Goal: Information Seeking & Learning: Learn about a topic

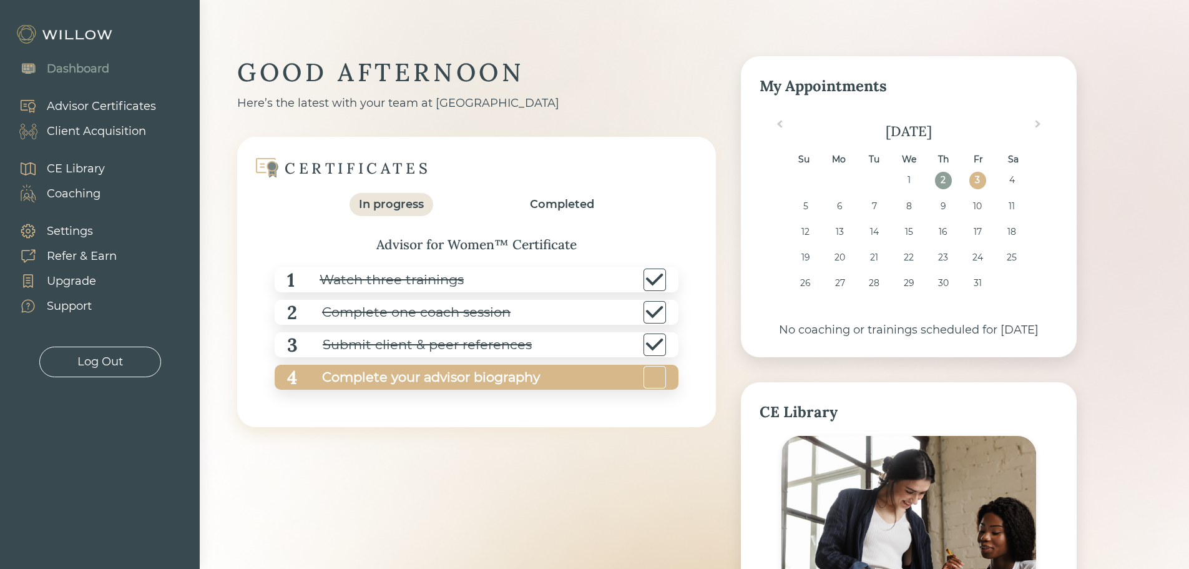
click at [472, 375] on div "Complete your advisor biography" at bounding box center [418, 377] width 243 height 28
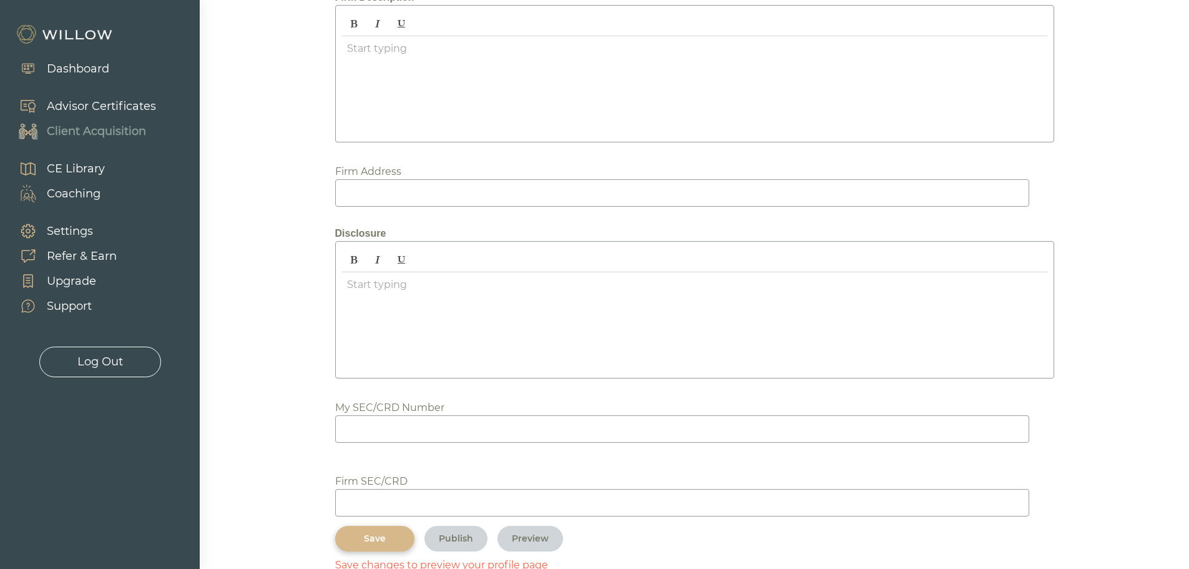
scroll to position [1384, 0]
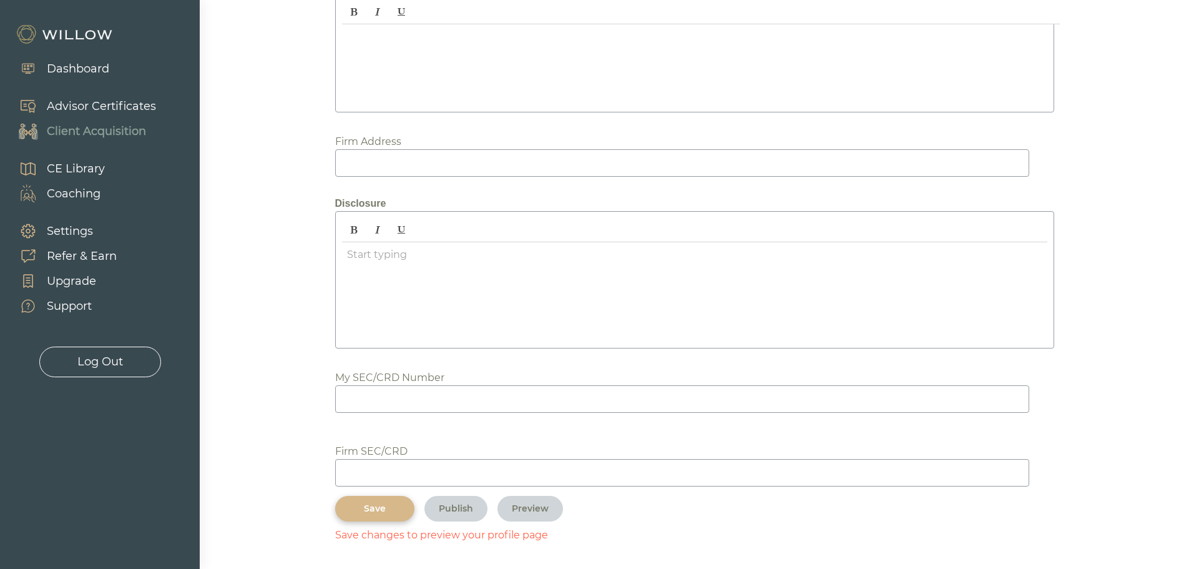
click at [414, 465] on input at bounding box center [682, 472] width 694 height 27
type input "305418"
click at [355, 399] on input at bounding box center [682, 398] width 694 height 27
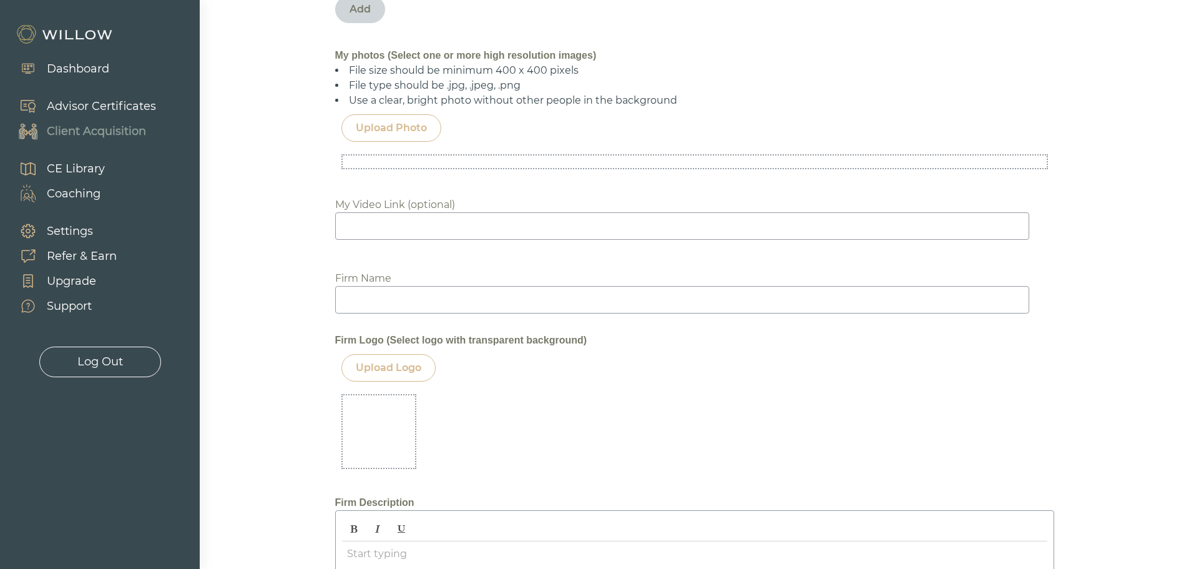
scroll to position [760, 0]
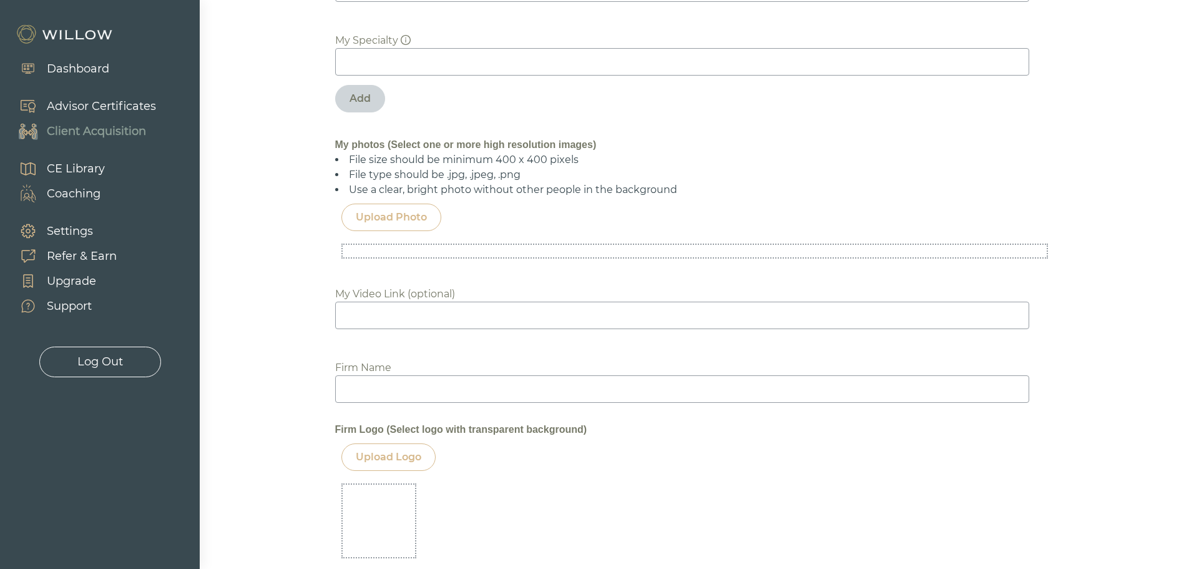
type input "7537775"
click at [399, 212] on div "Upload Photo" at bounding box center [391, 217] width 71 height 15
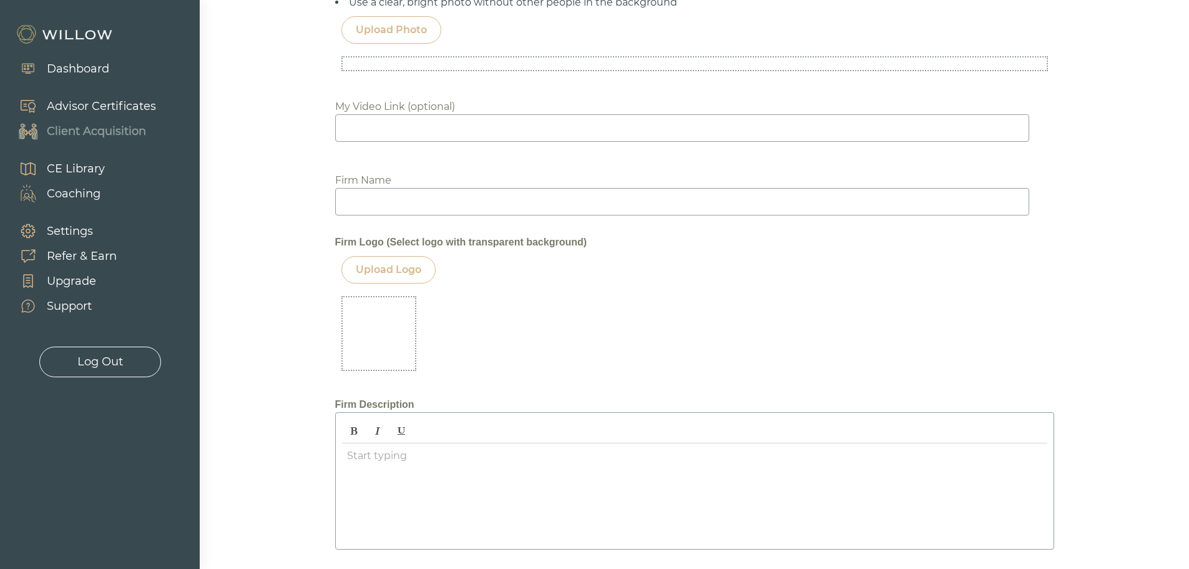
click at [392, 271] on div "Upload Logo" at bounding box center [389, 269] width 66 height 15
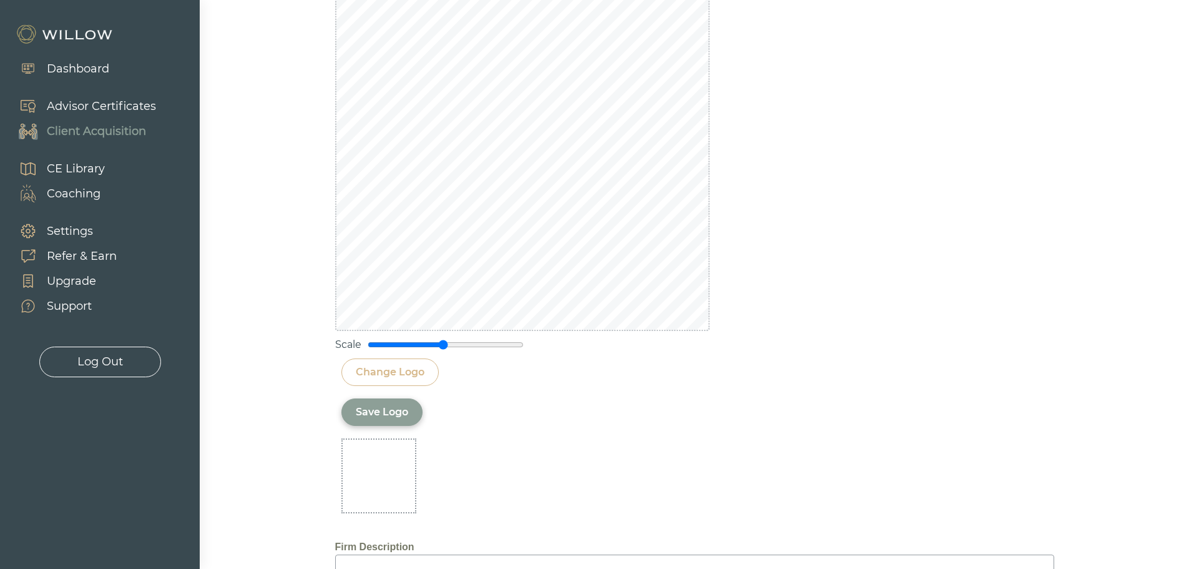
scroll to position [1259, 0]
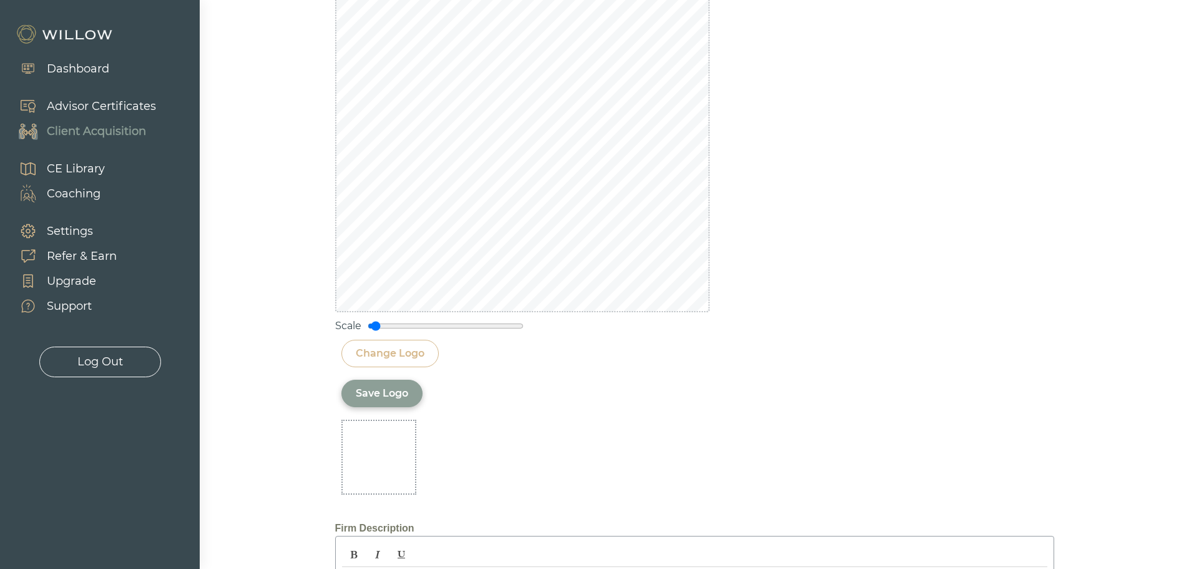
drag, startPoint x: 444, startPoint y: 326, endPoint x: 375, endPoint y: 331, distance: 69.4
click at [375, 331] on input "range" at bounding box center [446, 326] width 156 height 10
click at [374, 329] on input "range" at bounding box center [446, 326] width 156 height 10
type input "0.15"
click at [379, 325] on input "range" at bounding box center [446, 326] width 156 height 10
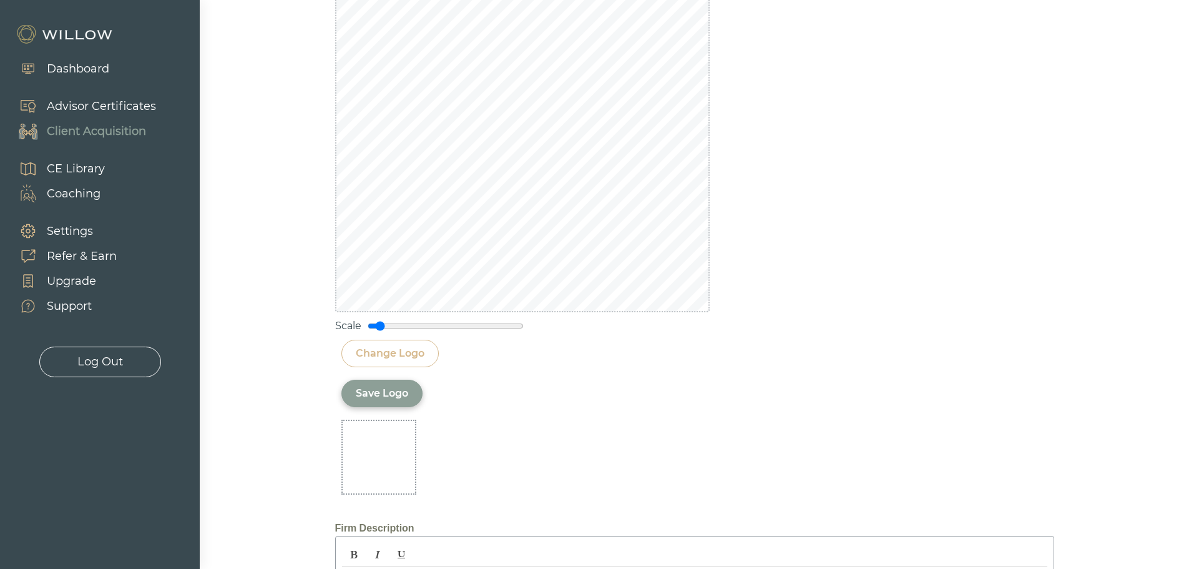
click at [391, 396] on div "Save Logo" at bounding box center [382, 393] width 52 height 15
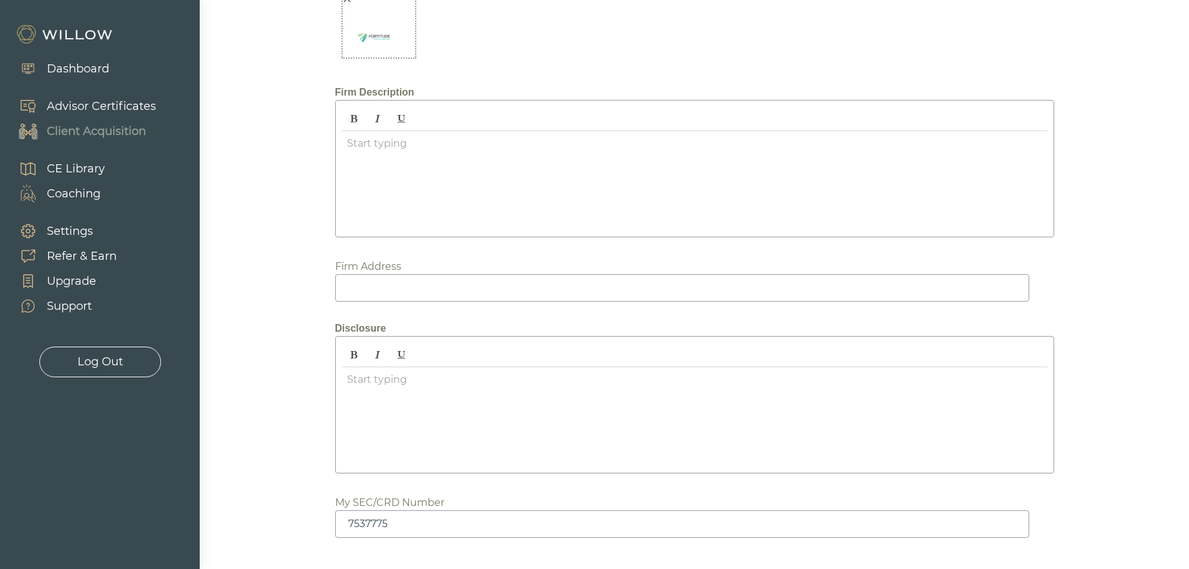
scroll to position [864, 0]
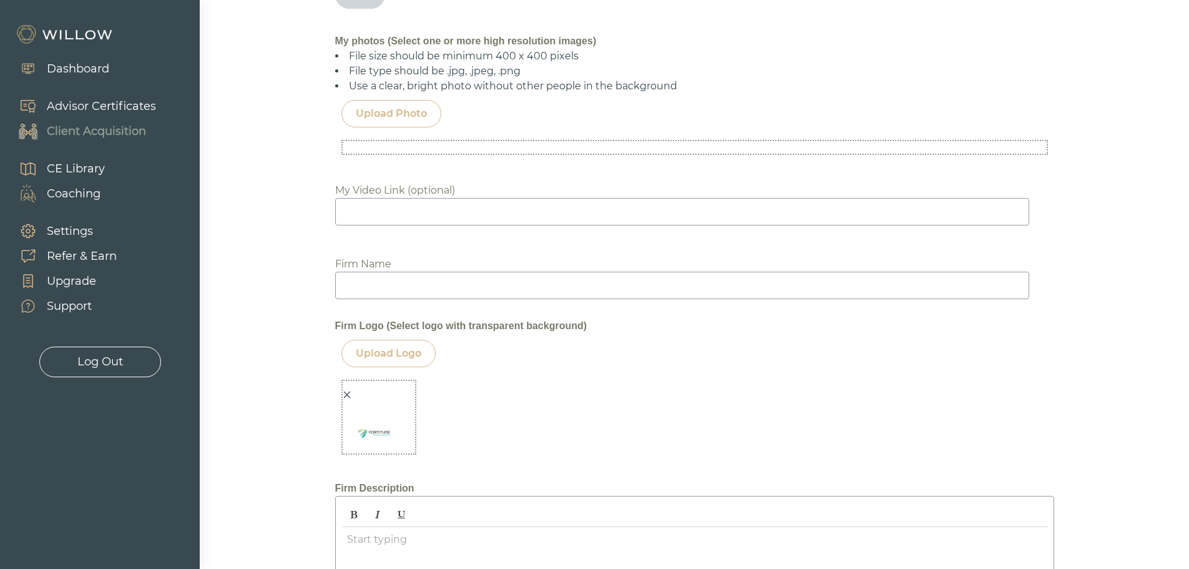
click at [391, 396] on div at bounding box center [376, 425] width 66 height 77
click at [493, 406] on div "Biography Start typing XXXXXXXXXXXXXXXXXXXXXXXXXXXXXXXXXXXXXXXXXXXXXXXXXXXXXXXX…" at bounding box center [694, 183] width 719 height 1772
click at [418, 108] on div "Upload Photo" at bounding box center [391, 113] width 71 height 15
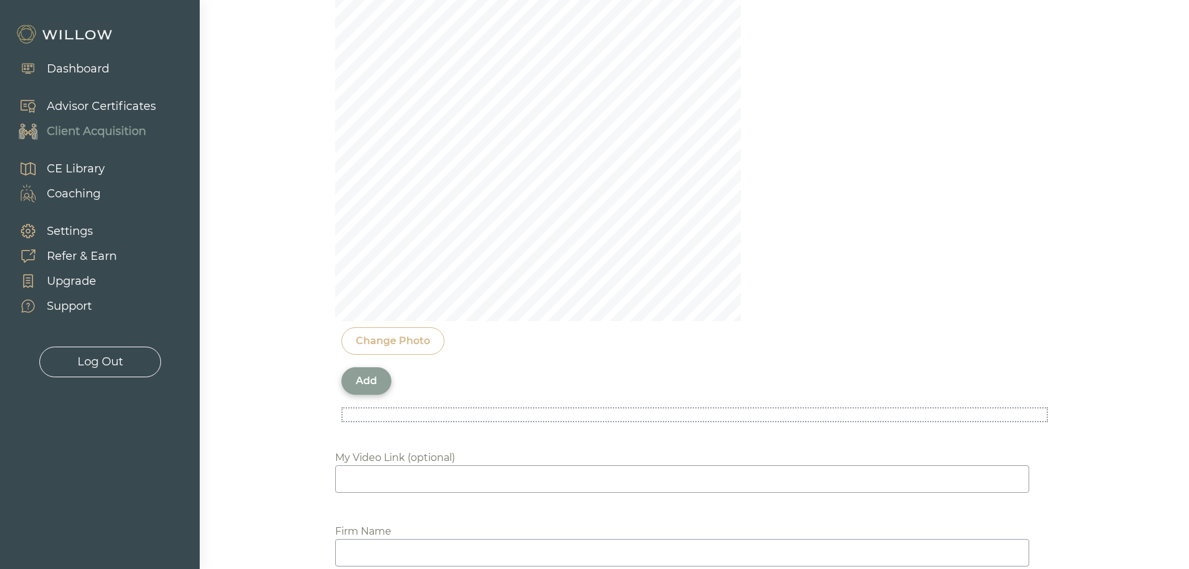
scroll to position [1015, 0]
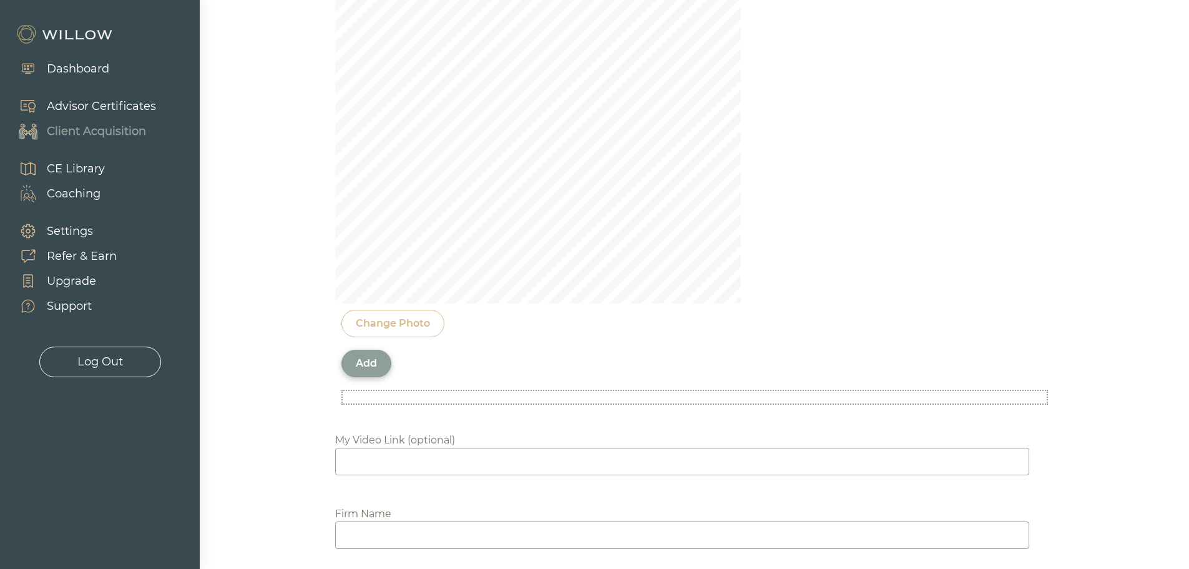
click at [364, 361] on div "Add" at bounding box center [366, 363] width 21 height 15
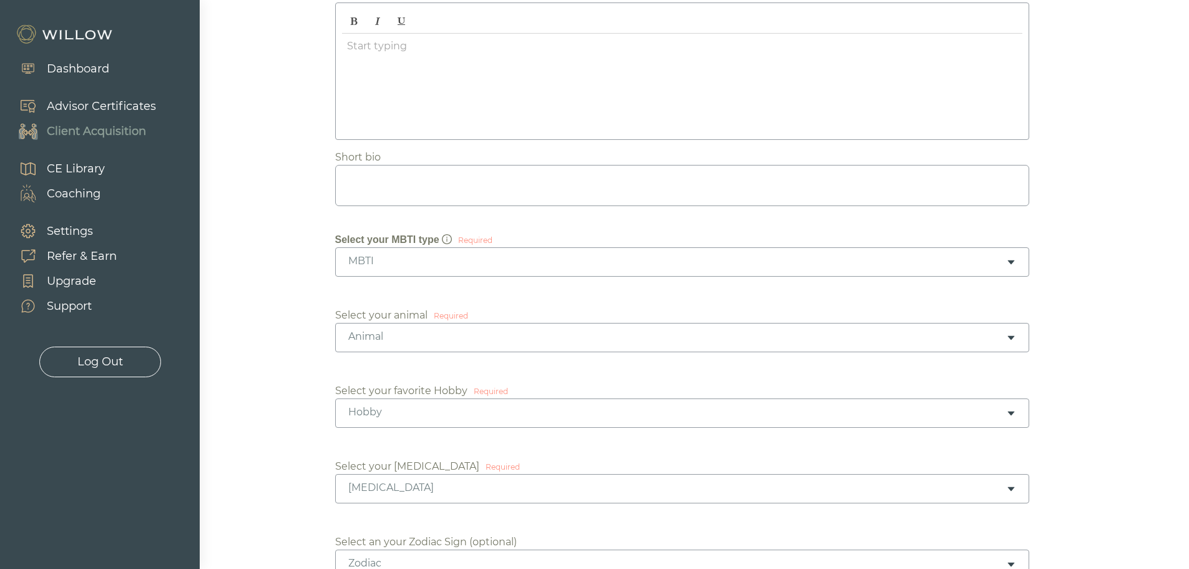
scroll to position [250, 0]
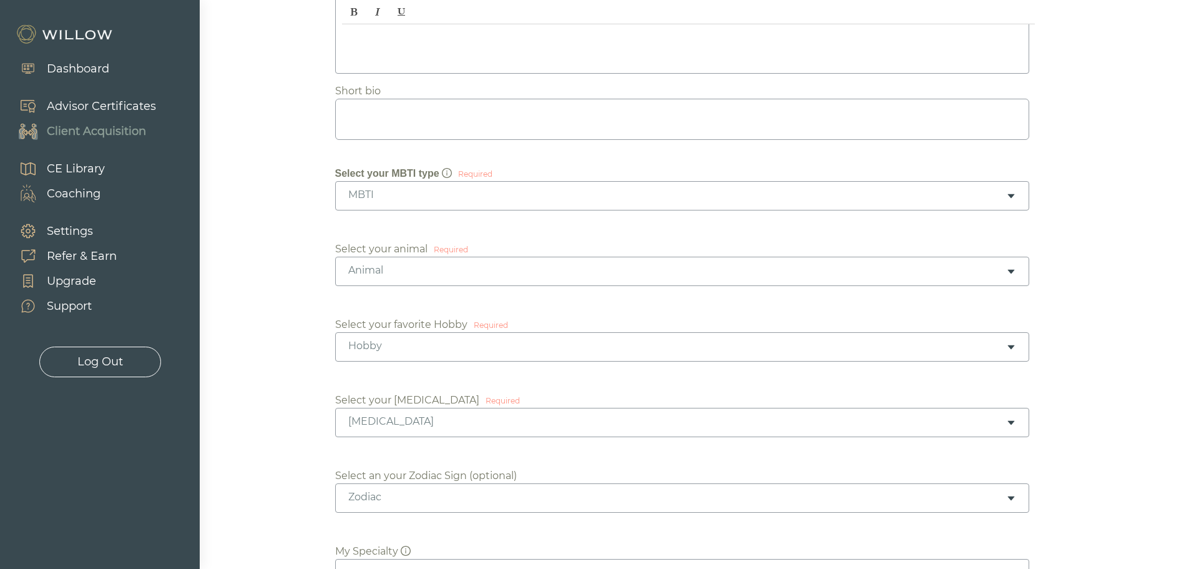
click at [1010, 199] on icon "caret-down" at bounding box center [1011, 196] width 10 height 10
click at [1013, 273] on icon "caret-down" at bounding box center [1011, 271] width 10 height 10
click at [1010, 348] on icon "caret-down" at bounding box center [1011, 347] width 10 height 10
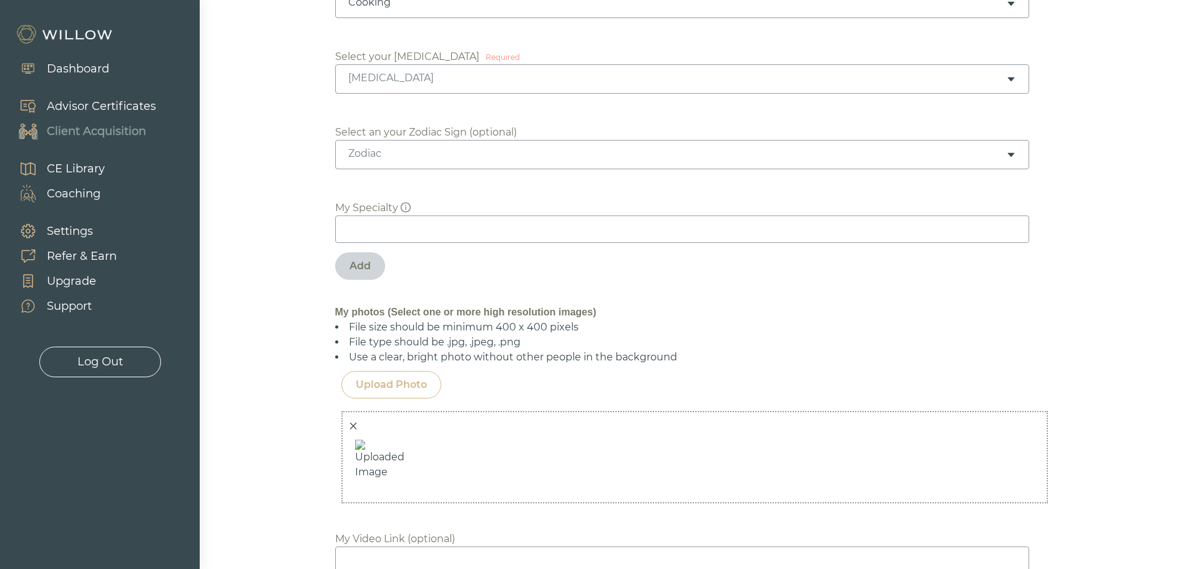
scroll to position [624, 0]
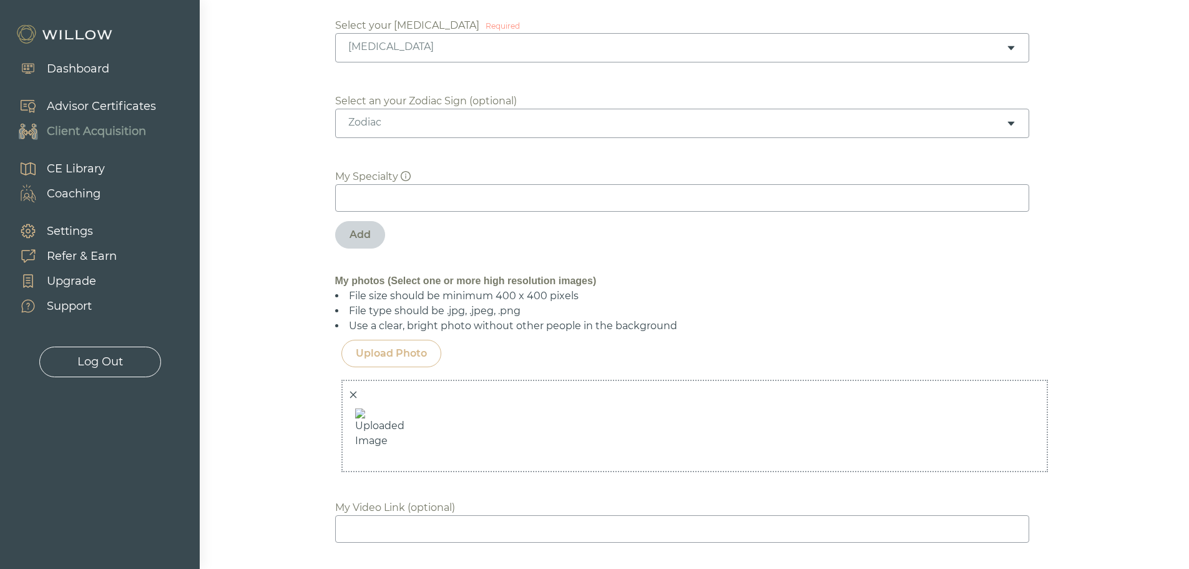
click at [764, 48] on div "[MEDICAL_DATA]" at bounding box center [677, 47] width 658 height 14
click at [461, 122] on div "Zodiac" at bounding box center [677, 122] width 658 height 14
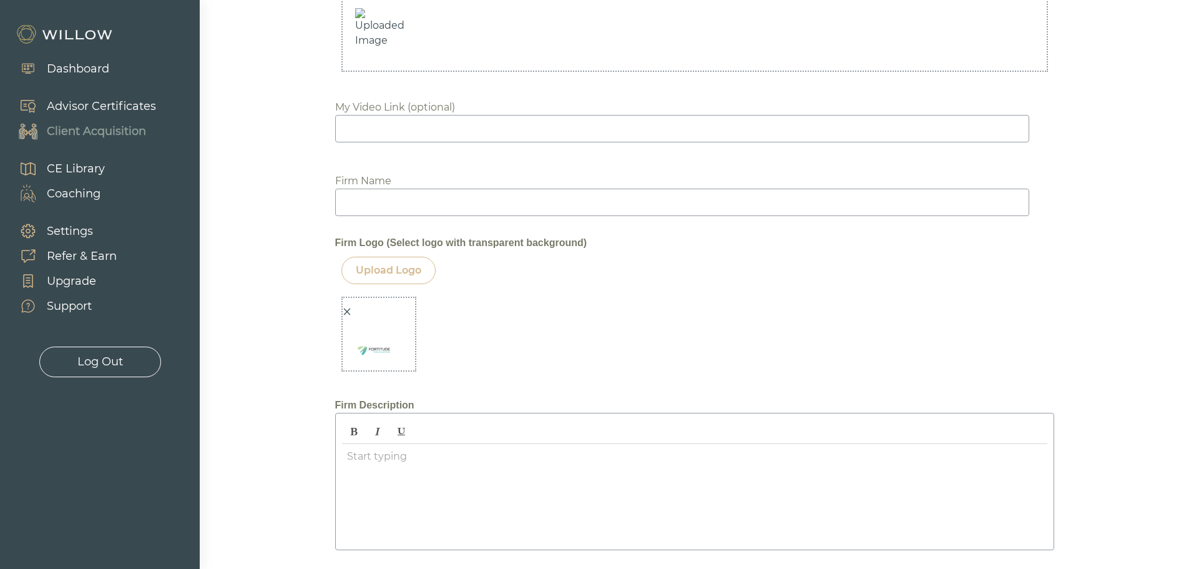
scroll to position [1025, 0]
click at [362, 204] on input at bounding box center [682, 201] width 694 height 27
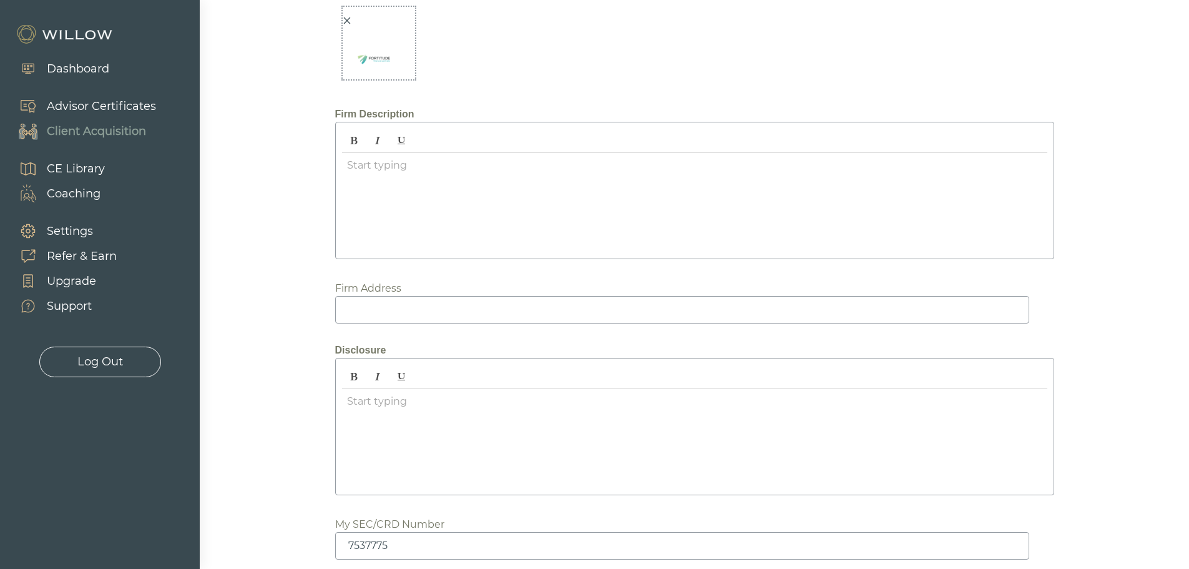
scroll to position [1274, 0]
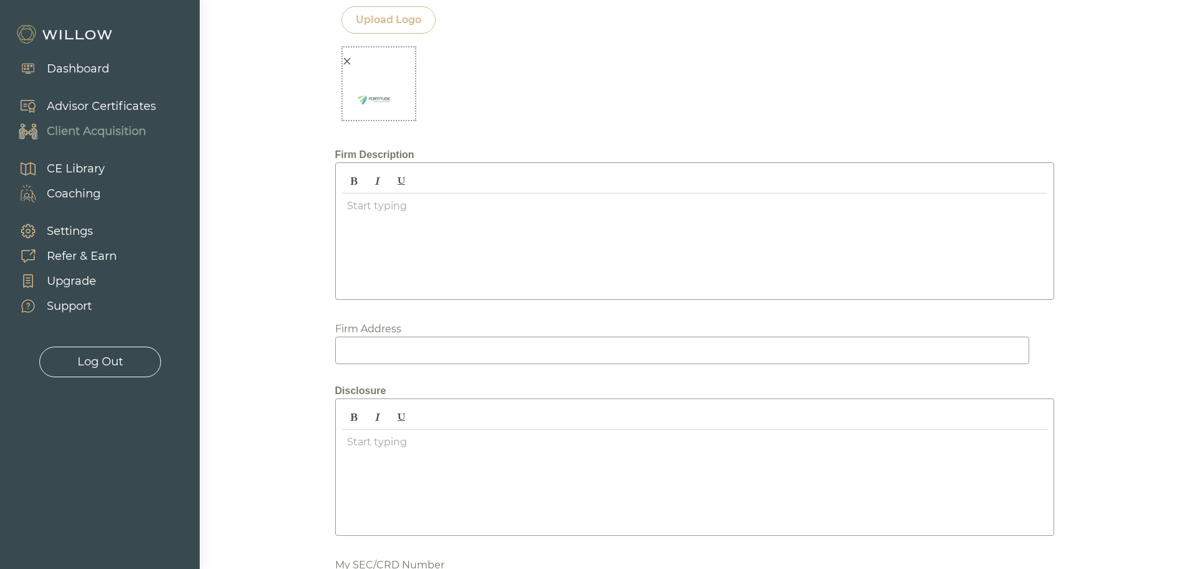
type input "Fortitude Financial Partners"
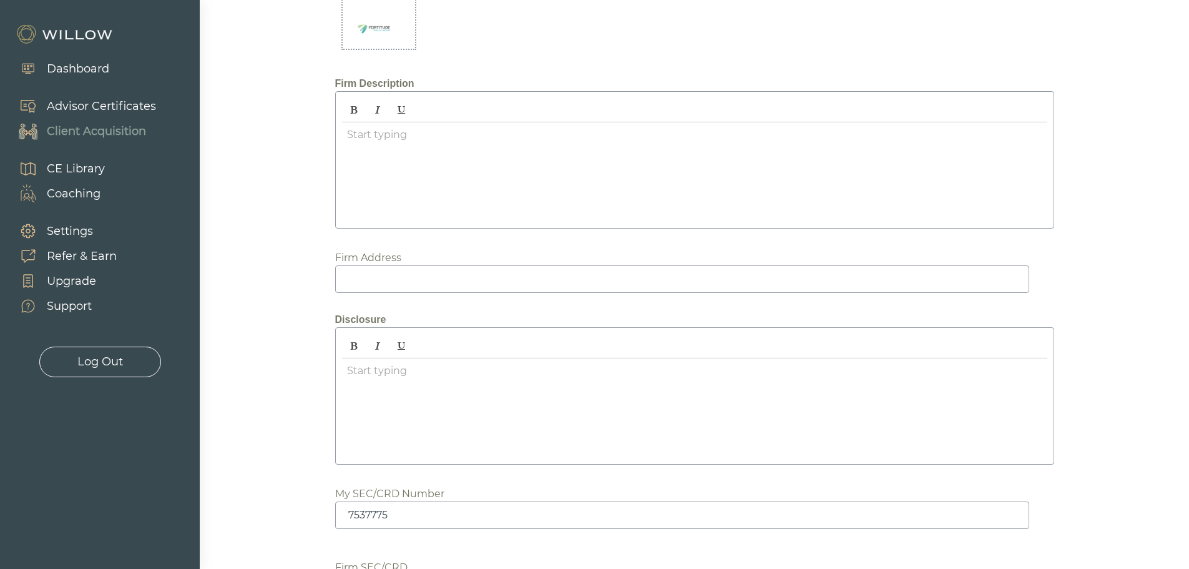
scroll to position [1337, 0]
click at [353, 145] on div at bounding box center [694, 180] width 705 height 99
click at [359, 116] on button "Bold" at bounding box center [353, 118] width 21 height 21
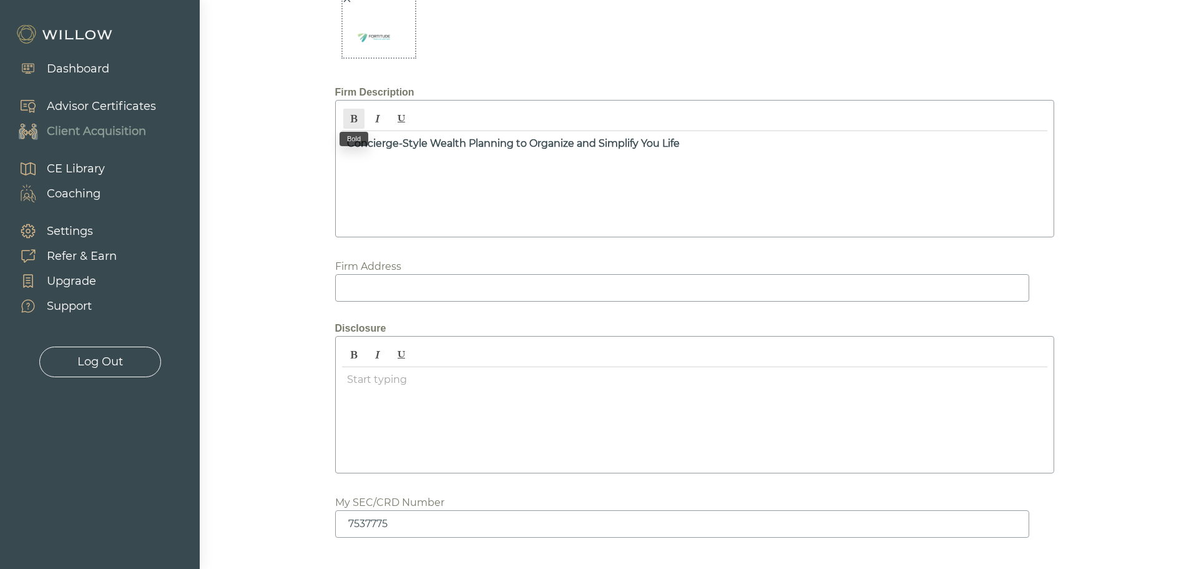
click at [354, 115] on icon "Bold" at bounding box center [353, 118] width 9 height 9
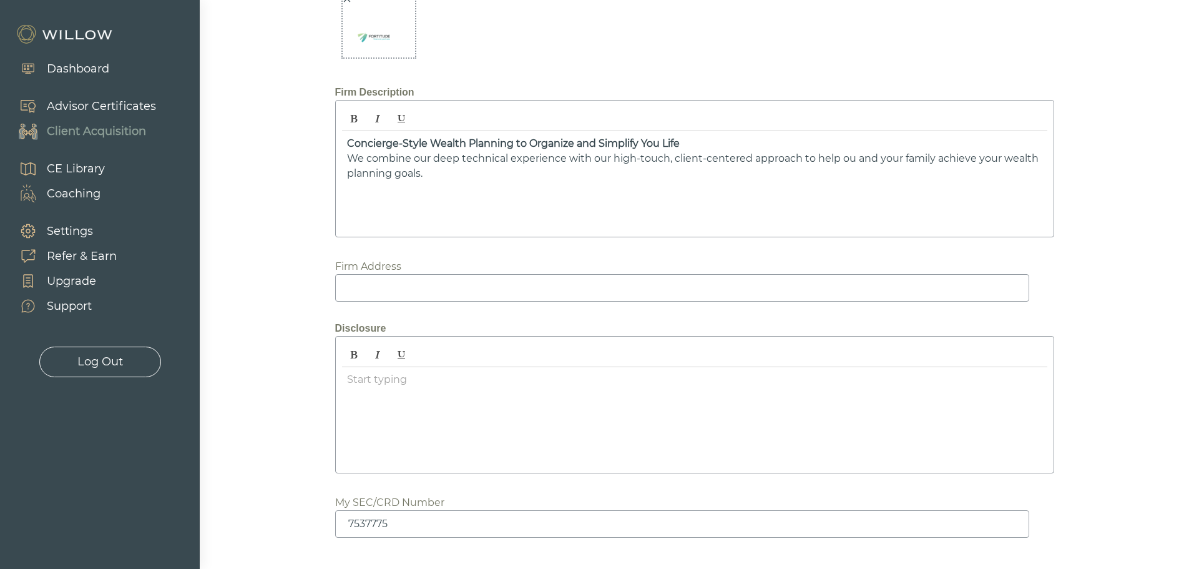
click at [377, 288] on input at bounding box center [682, 287] width 694 height 27
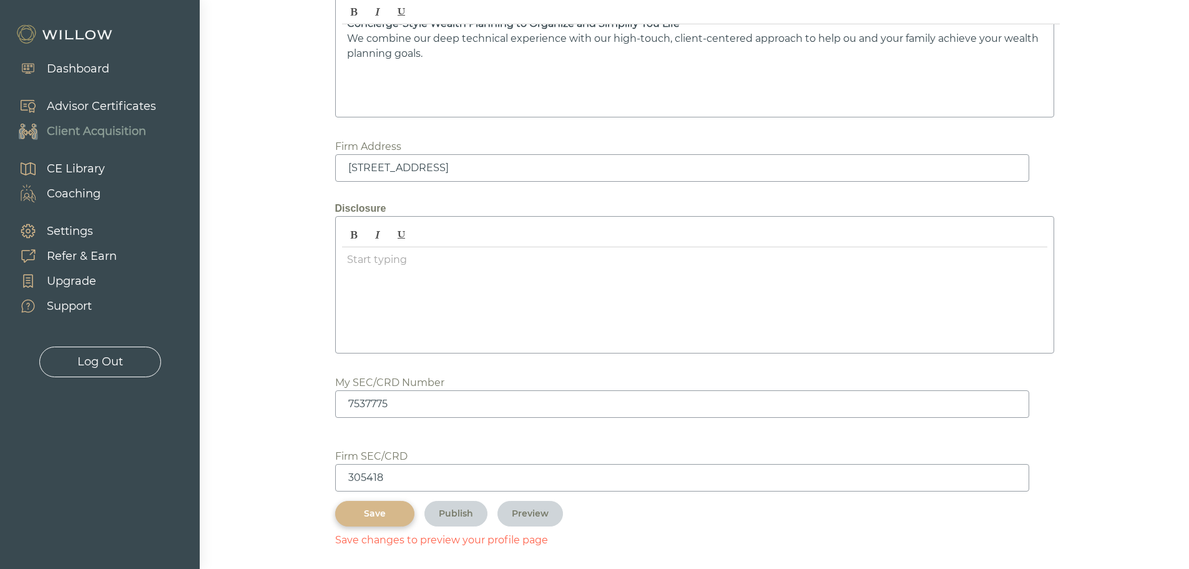
scroll to position [1462, 0]
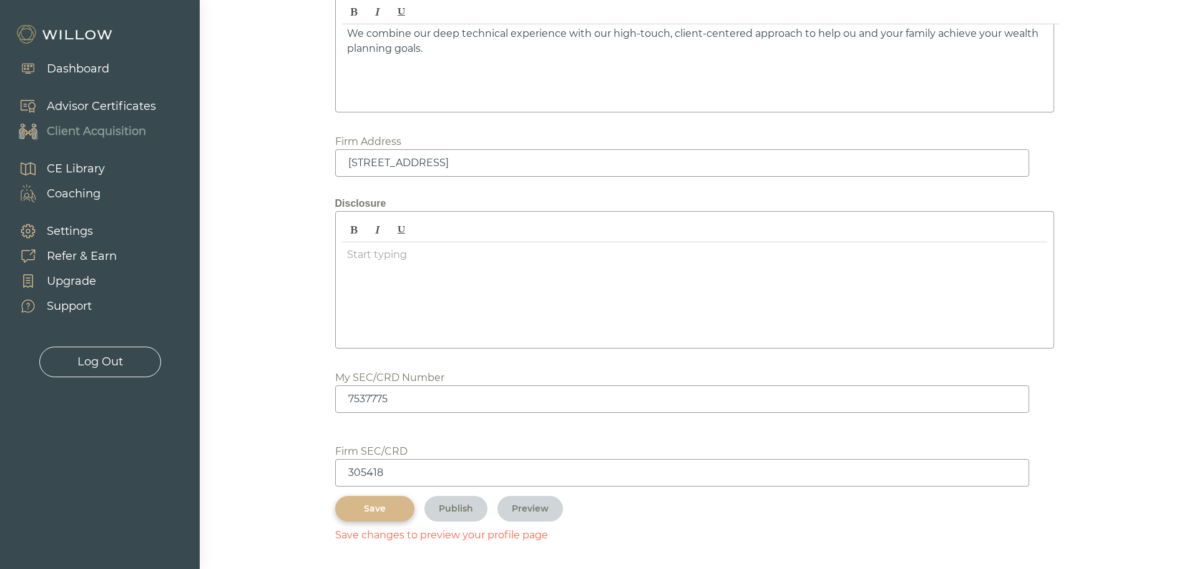
type input "[STREET_ADDRESS]"
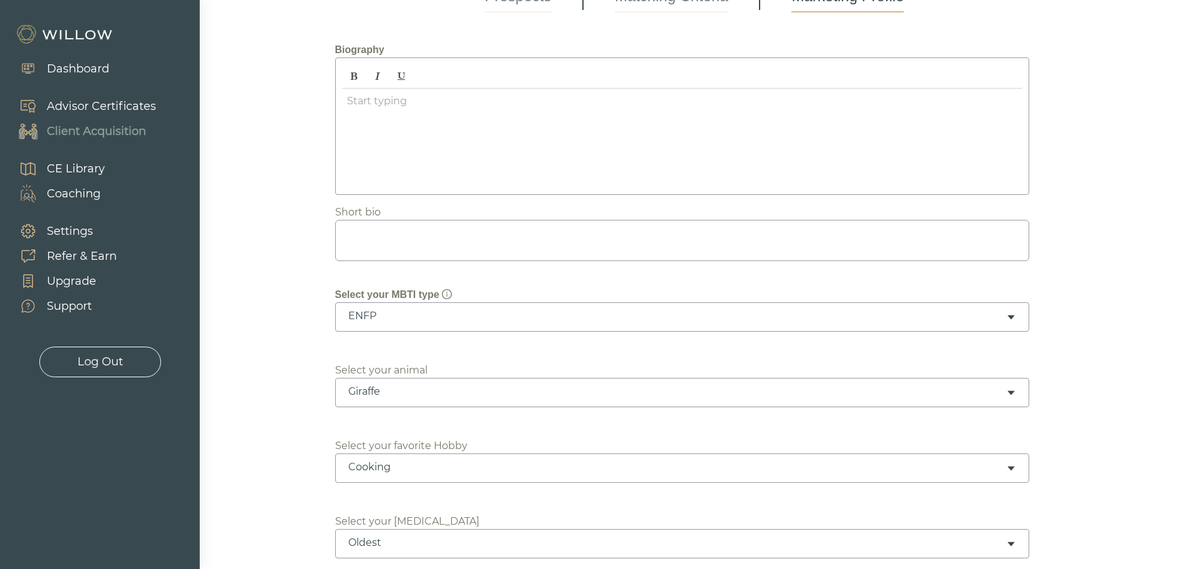
scroll to position [151, 0]
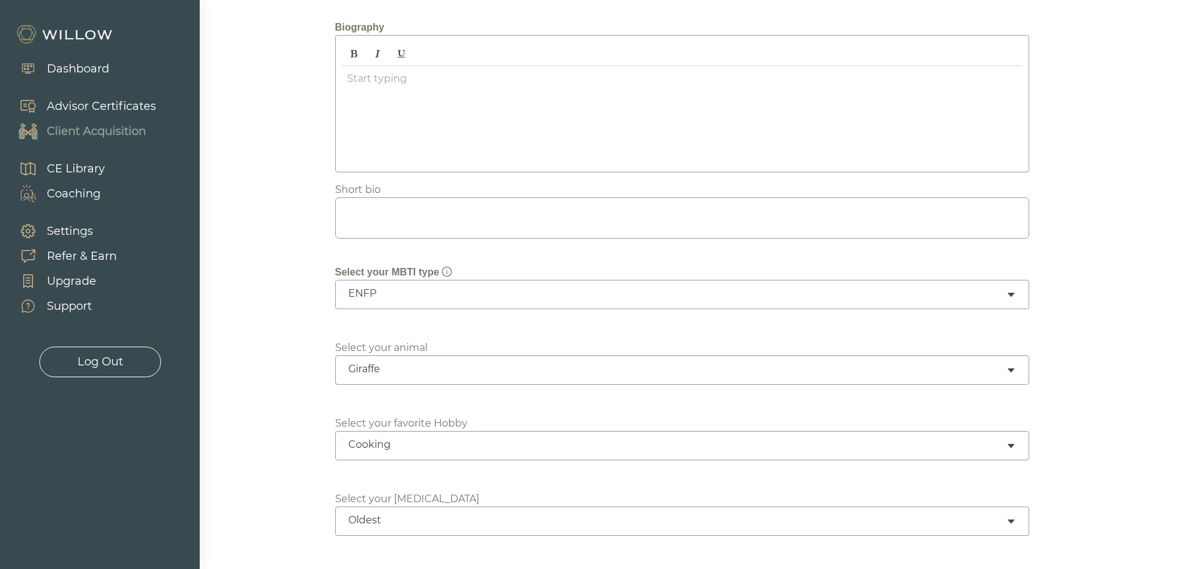
click at [384, 219] on textarea at bounding box center [682, 217] width 694 height 41
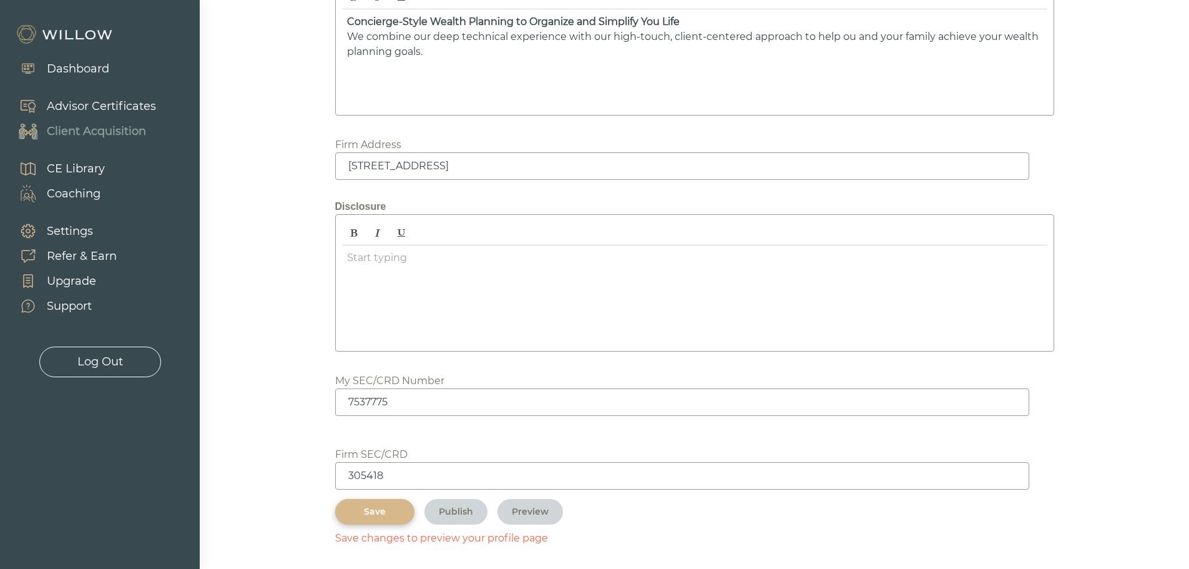
scroll to position [1462, 0]
click at [366, 509] on div "Save" at bounding box center [374, 508] width 51 height 13
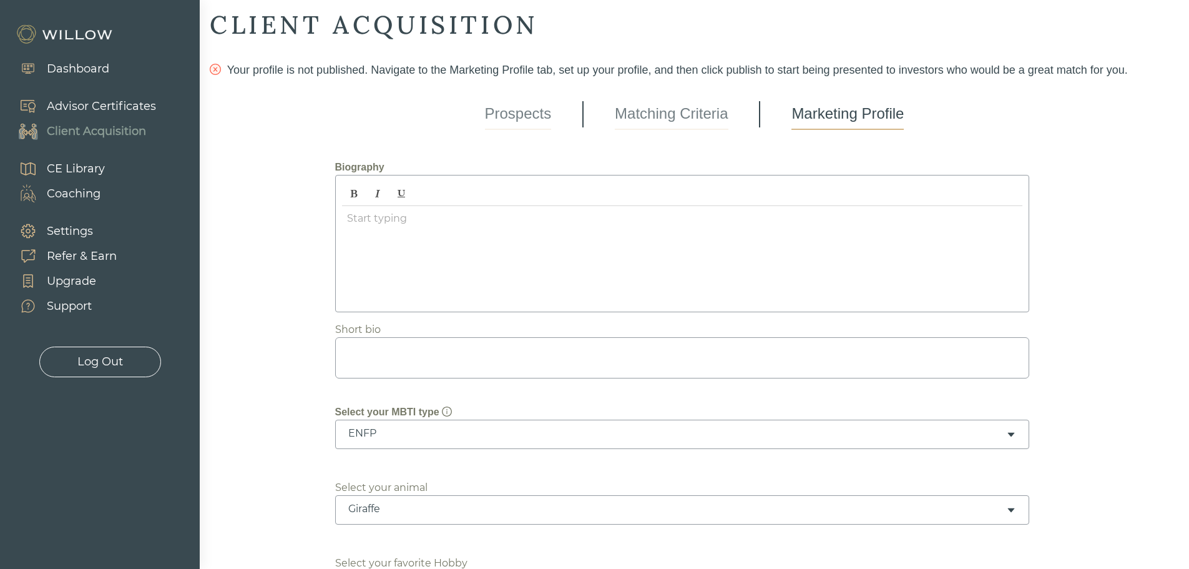
scroll to position [0, 0]
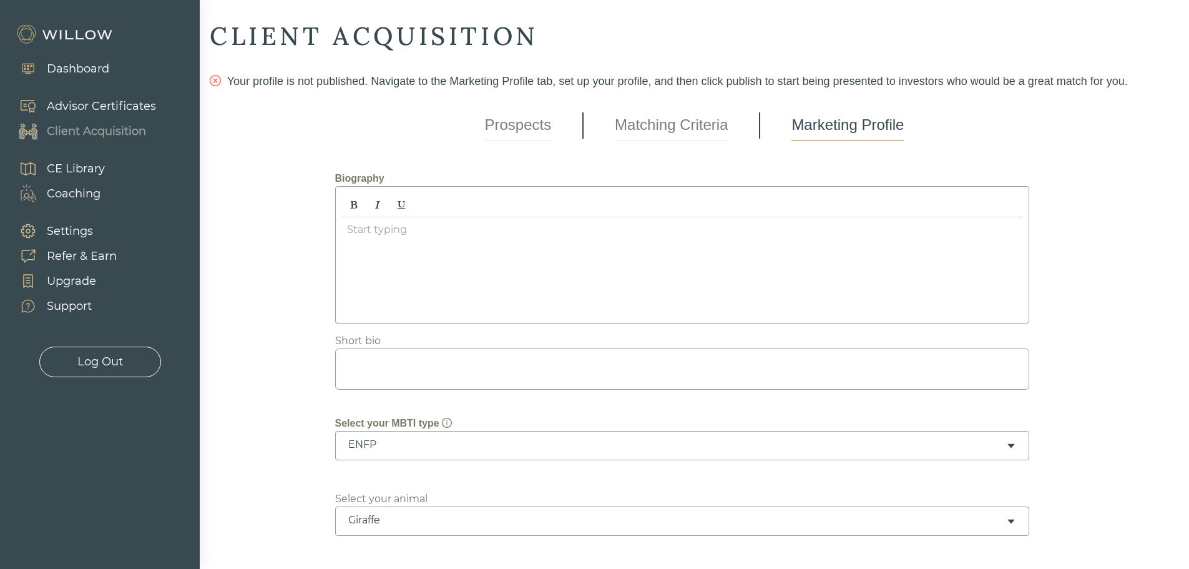
click at [685, 132] on link "Matching Criteria" at bounding box center [671, 125] width 113 height 31
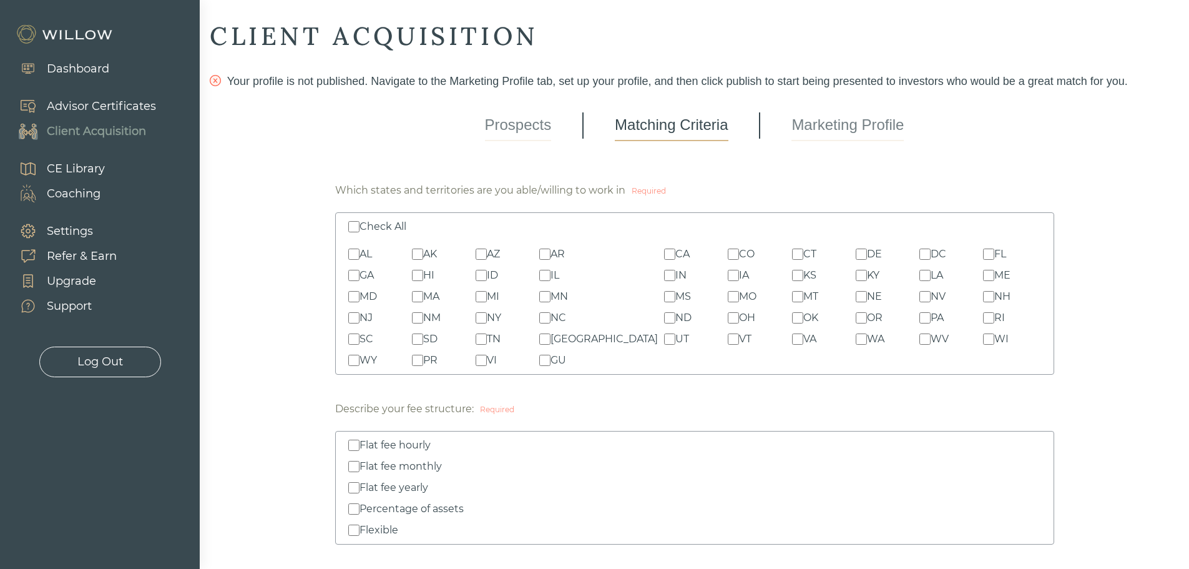
click at [525, 132] on link "Prospects" at bounding box center [518, 125] width 67 height 31
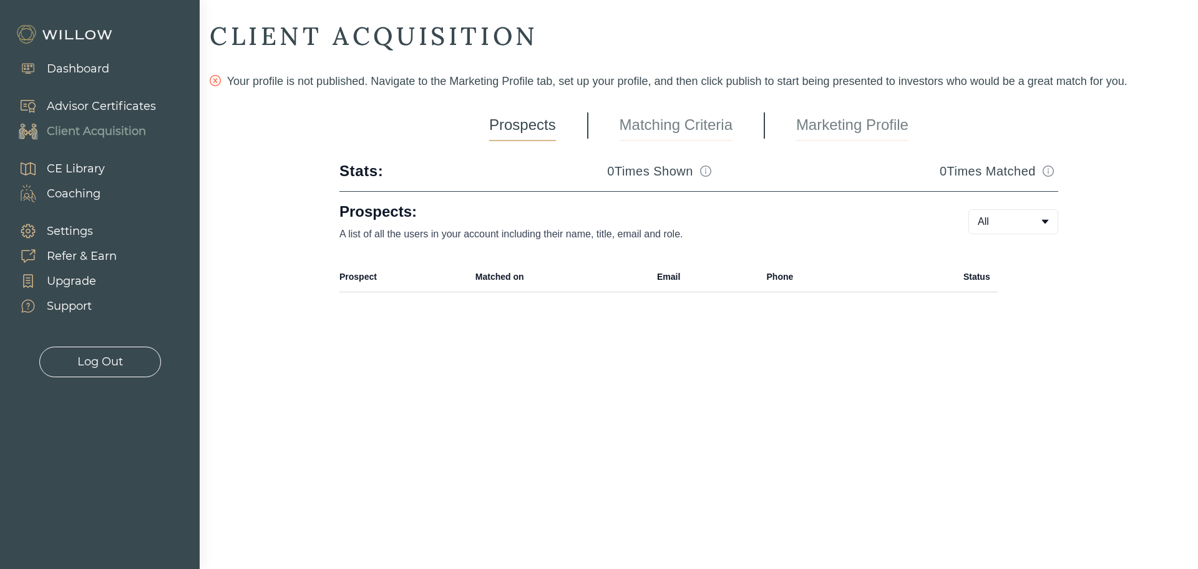
click at [837, 128] on link "Marketing Profile" at bounding box center [852, 125] width 112 height 31
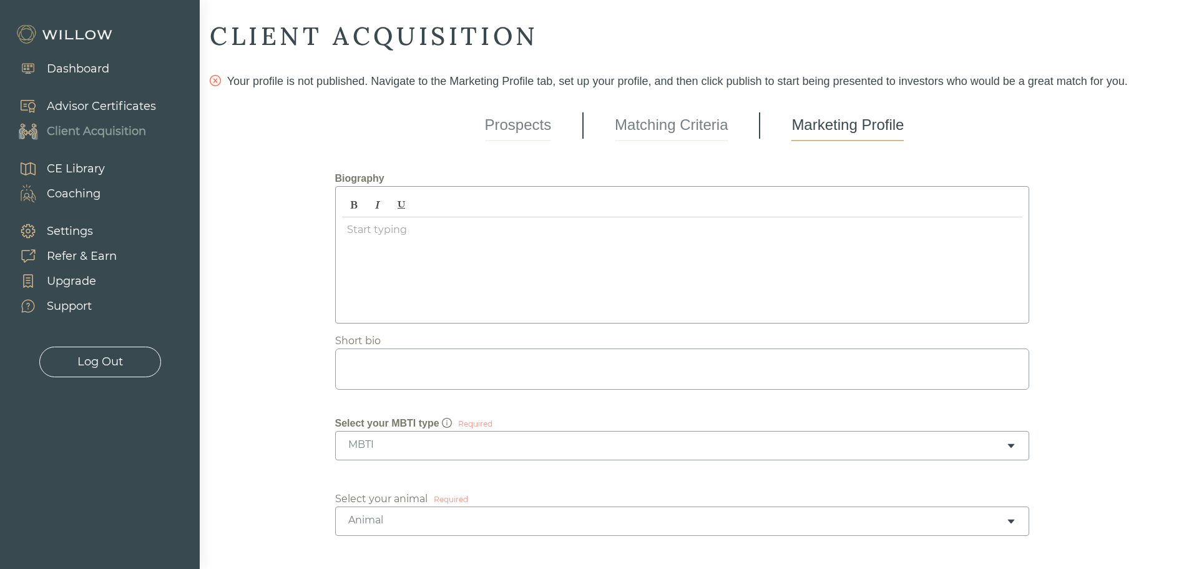
click at [102, 105] on div "Advisor Certificates" at bounding box center [101, 106] width 109 height 17
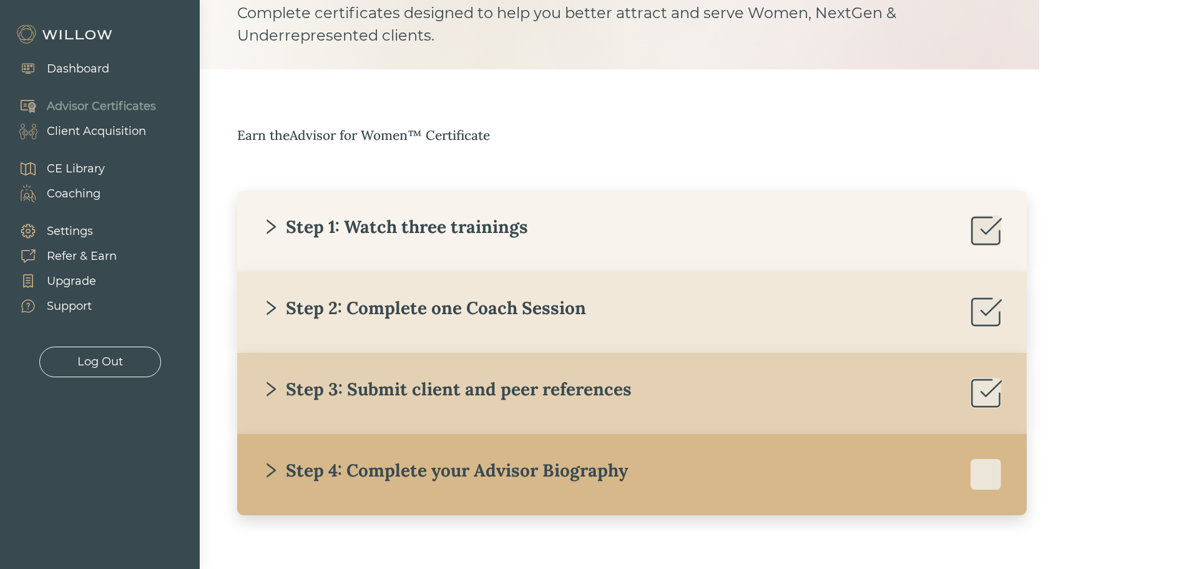
scroll to position [127, 0]
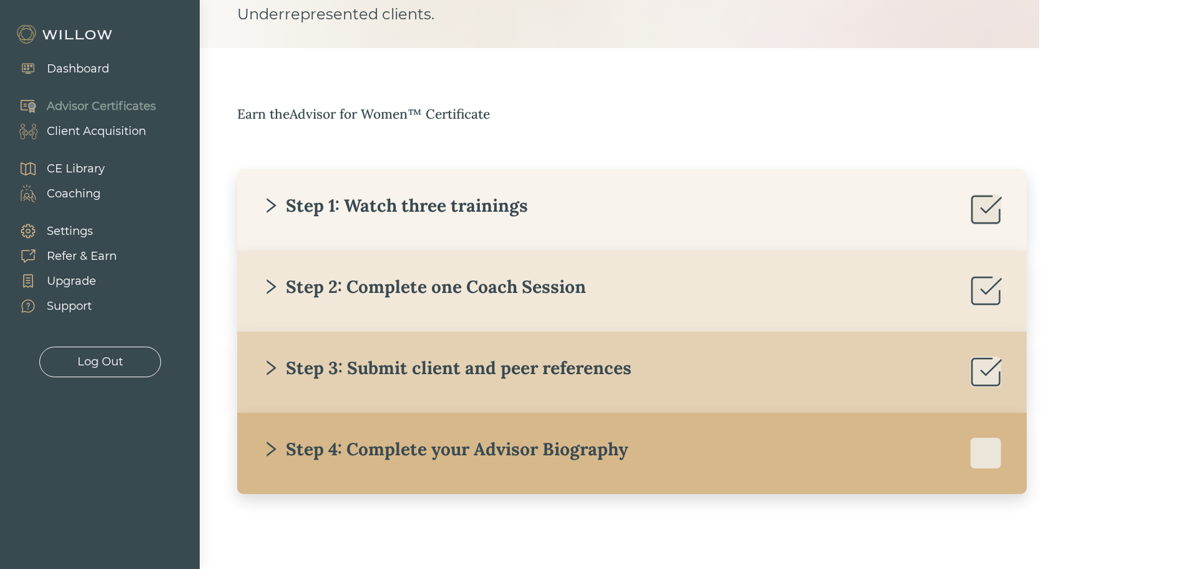
click at [411, 442] on div "Step 4: Complete your Advisor Biography" at bounding box center [445, 448] width 366 height 22
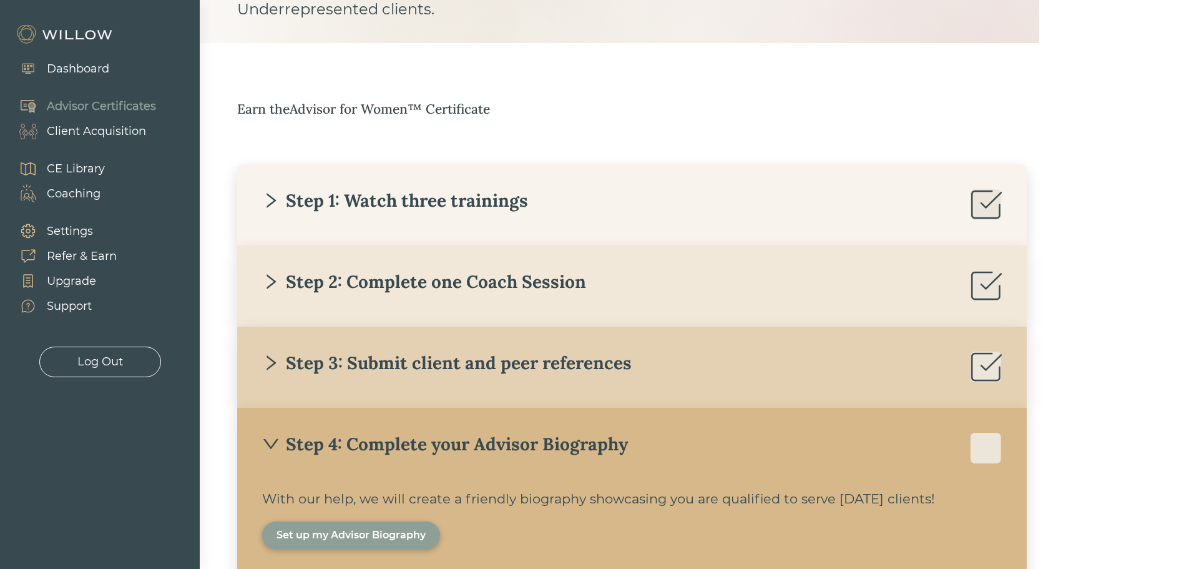
scroll to position [224, 0]
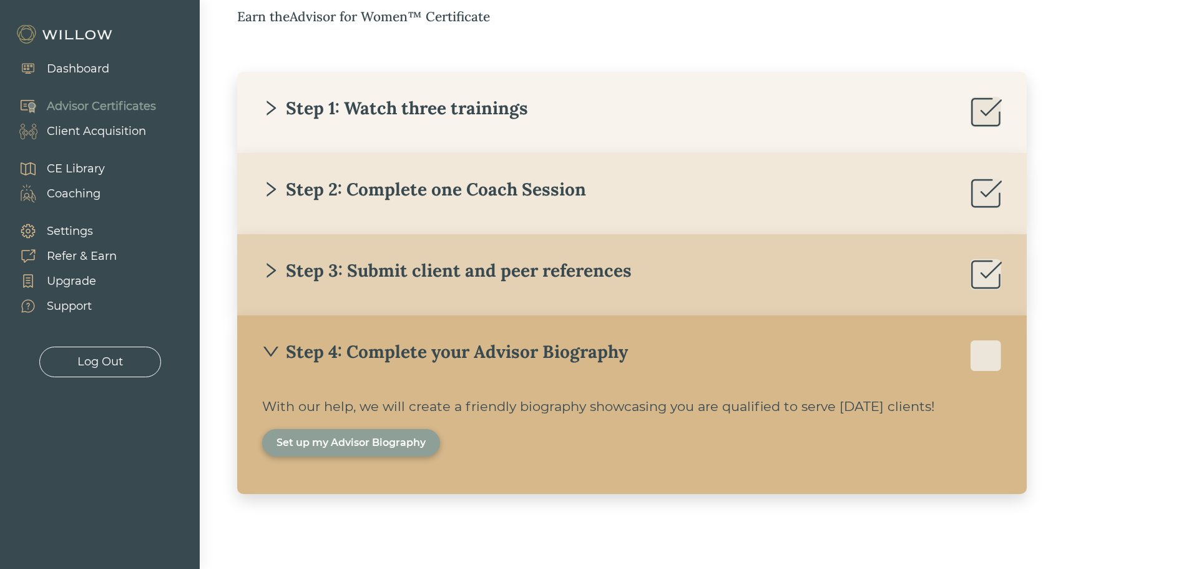
click at [401, 450] on div "Set up my Advisor Biography" at bounding box center [351, 442] width 178 height 27
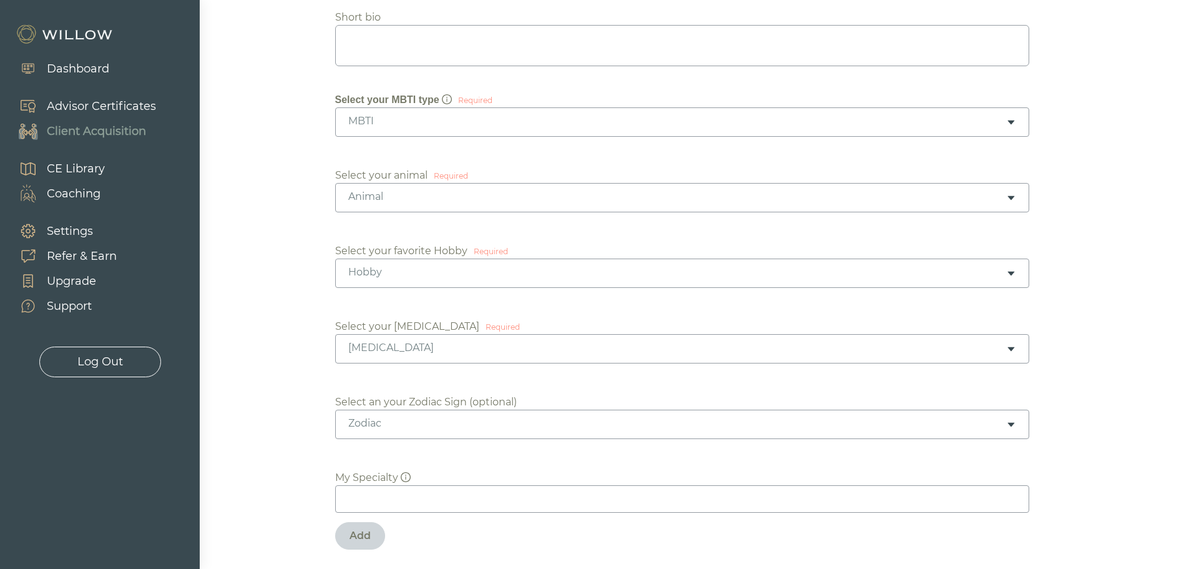
scroll to position [11, 0]
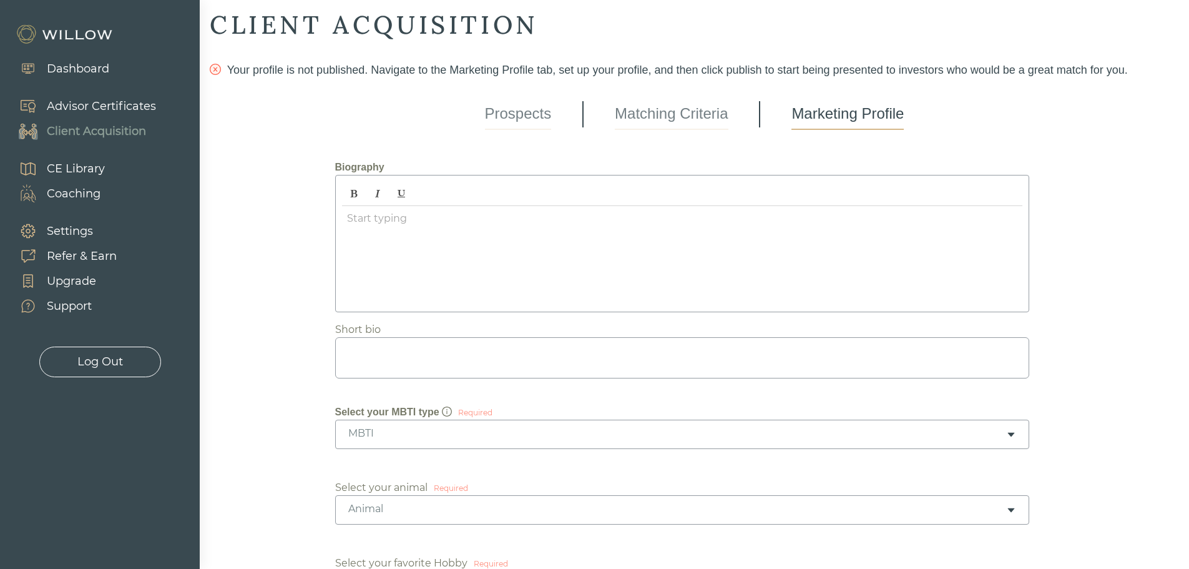
click at [79, 165] on div "CE Library" at bounding box center [76, 168] width 58 height 17
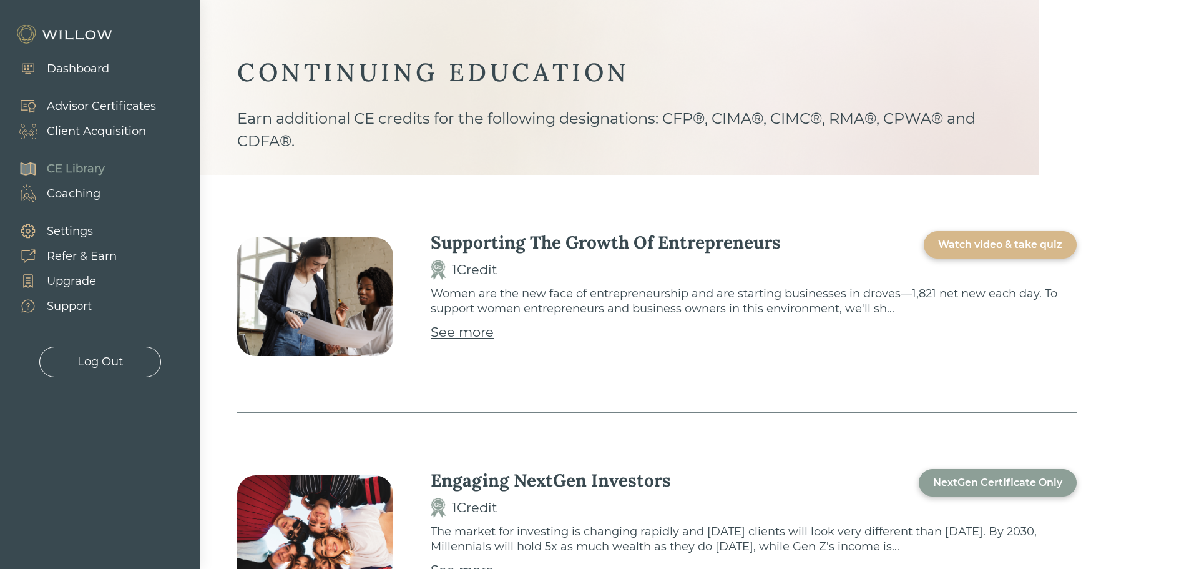
click at [64, 231] on div "Settings" at bounding box center [70, 231] width 46 height 17
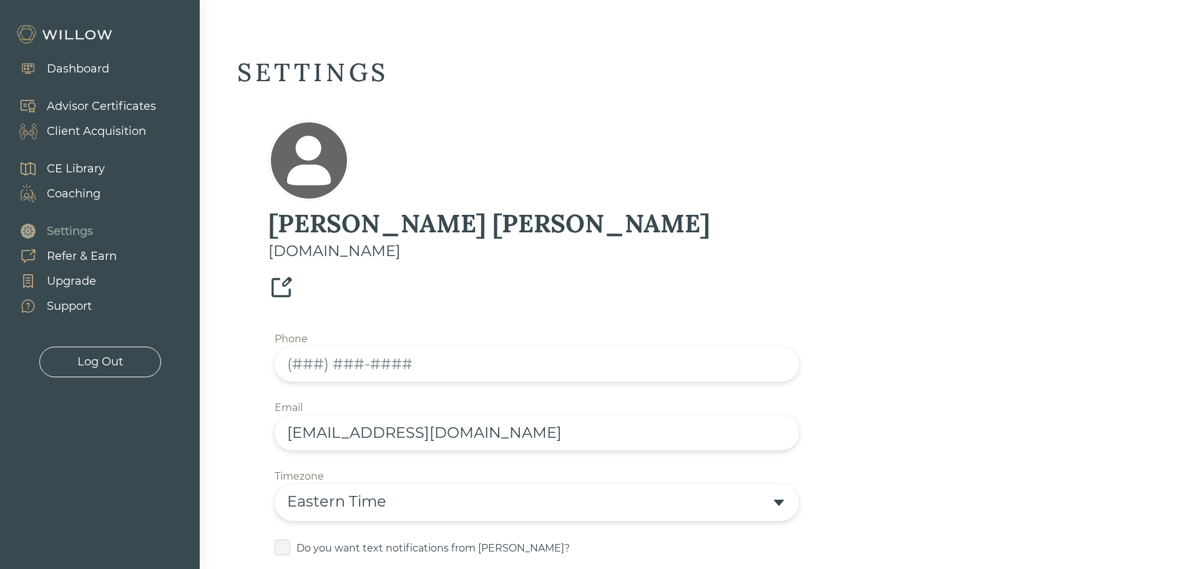
click at [74, 255] on div "Refer & Earn" at bounding box center [82, 256] width 70 height 17
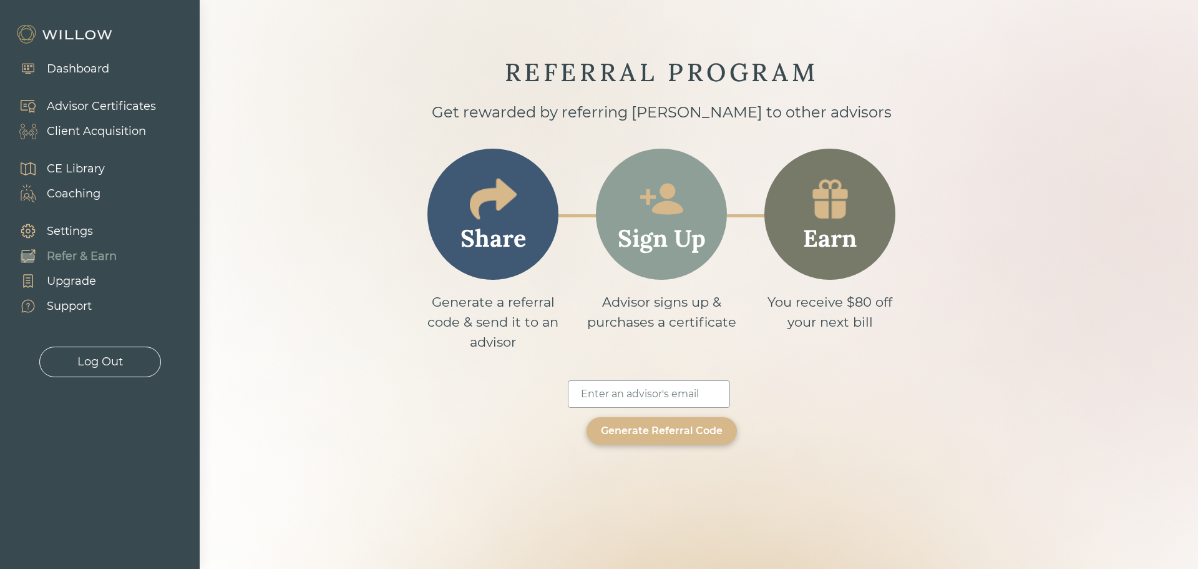
click at [70, 283] on div "Upgrade" at bounding box center [71, 281] width 49 height 17
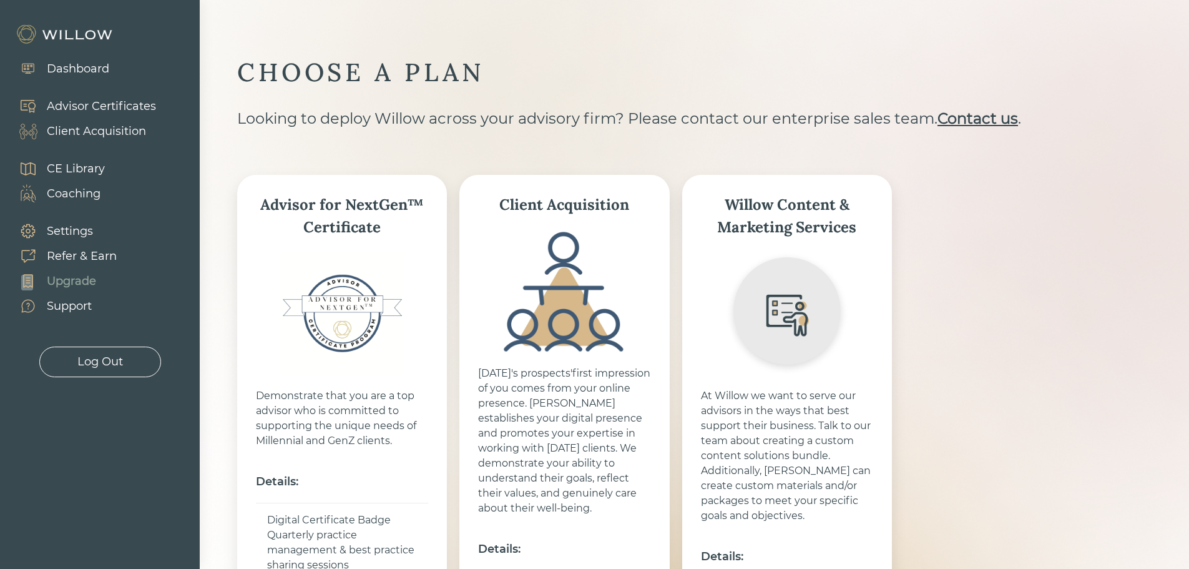
click at [75, 309] on div "Support" at bounding box center [69, 306] width 45 height 17
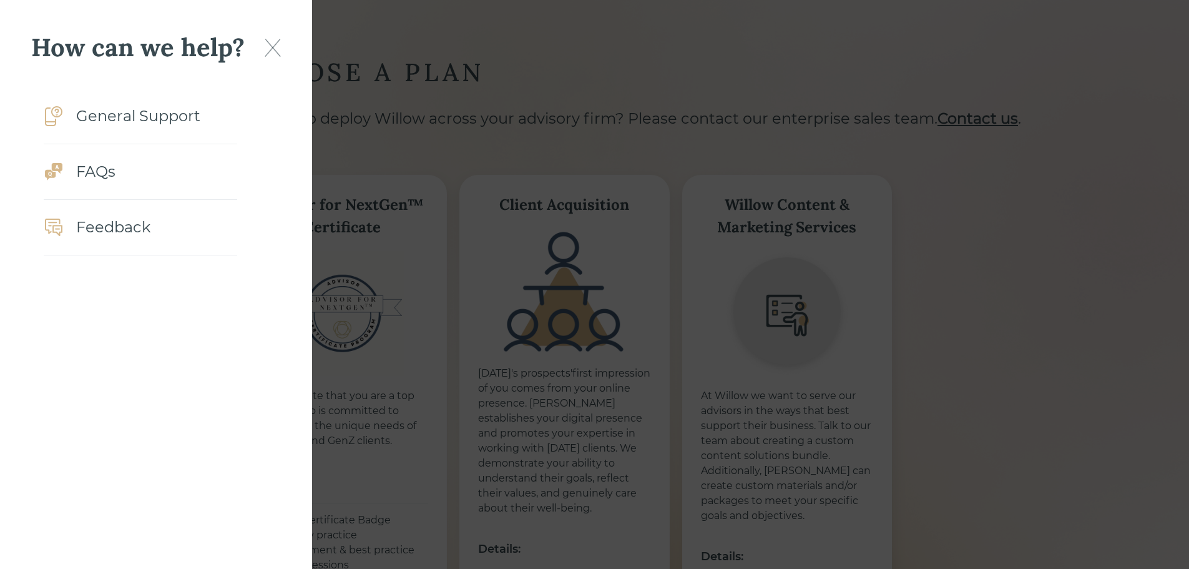
click at [270, 47] on img at bounding box center [273, 48] width 16 height 18
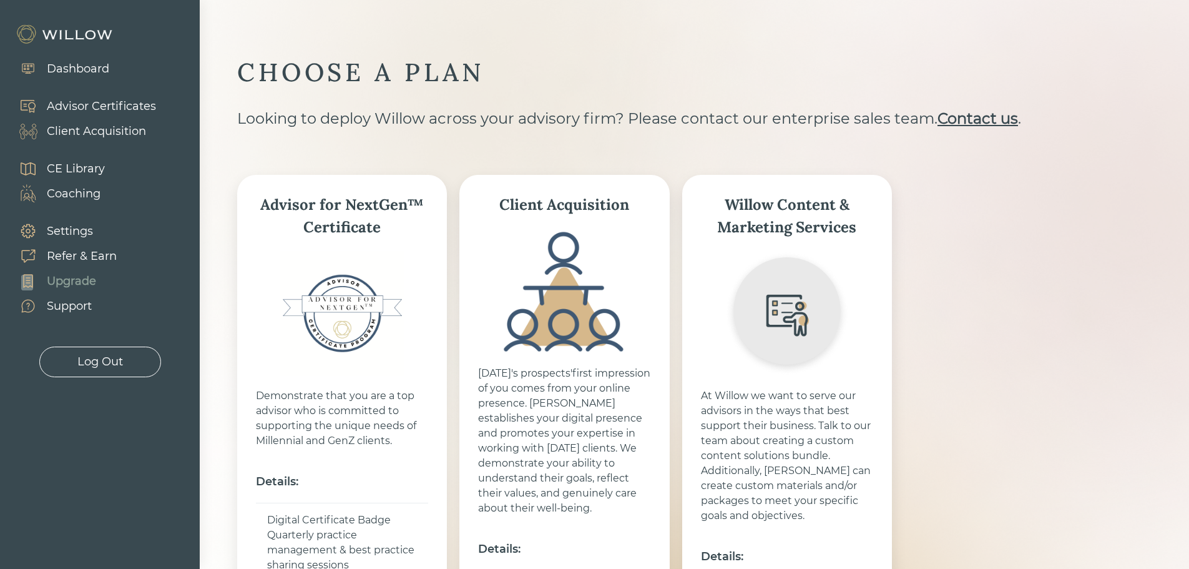
click at [102, 34] on img at bounding box center [66, 34] width 100 height 20
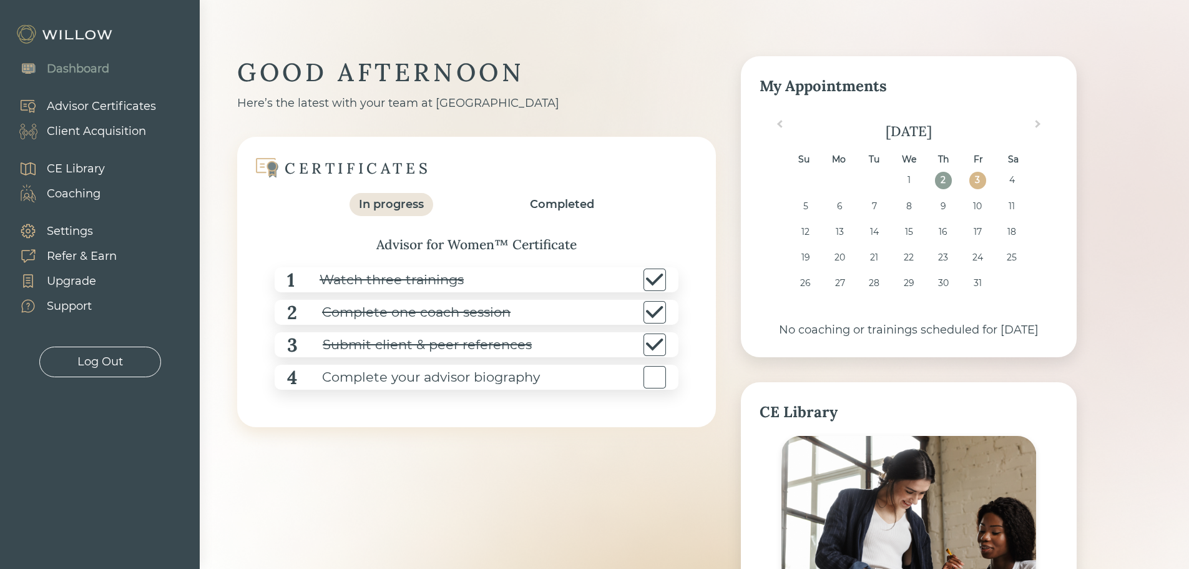
click at [90, 104] on div "Advisor Certificates" at bounding box center [101, 106] width 109 height 17
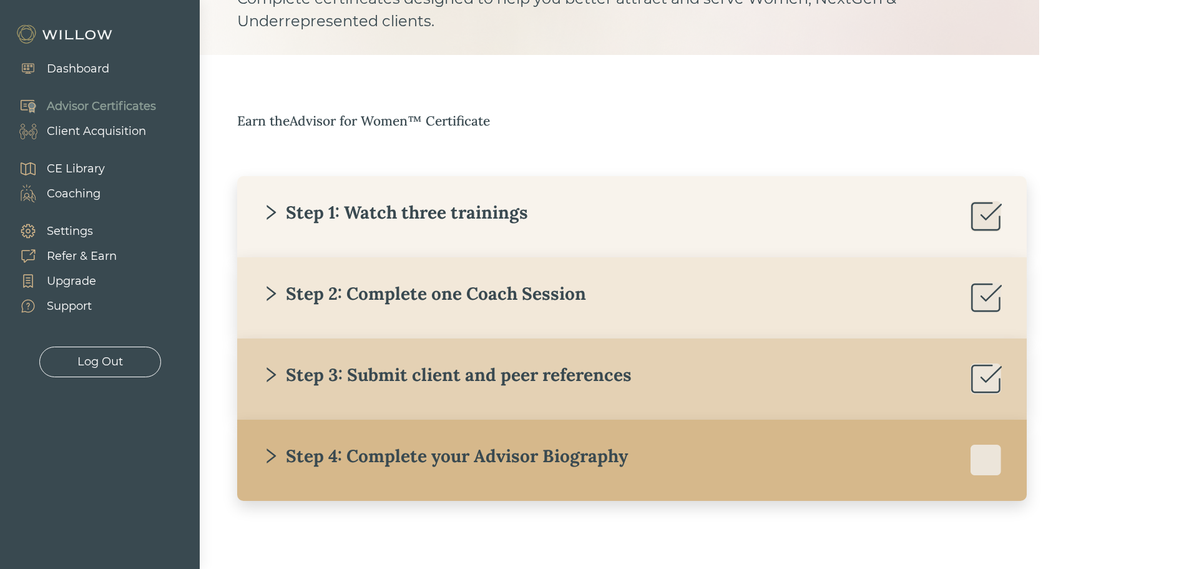
scroll to position [127, 0]
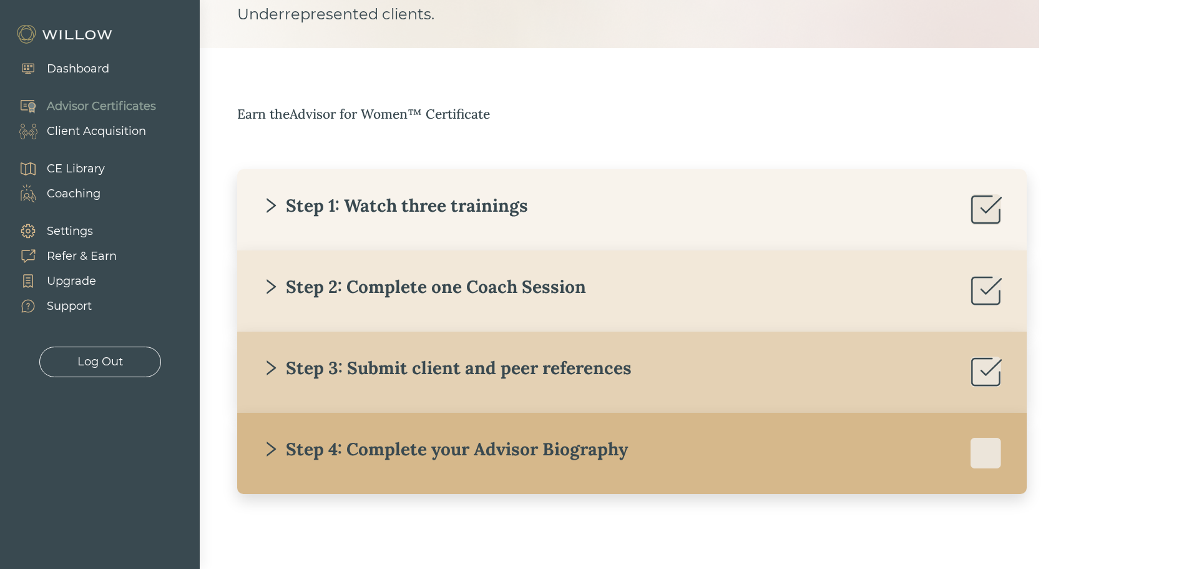
click at [79, 130] on div "Client Acquisition" at bounding box center [96, 131] width 99 height 17
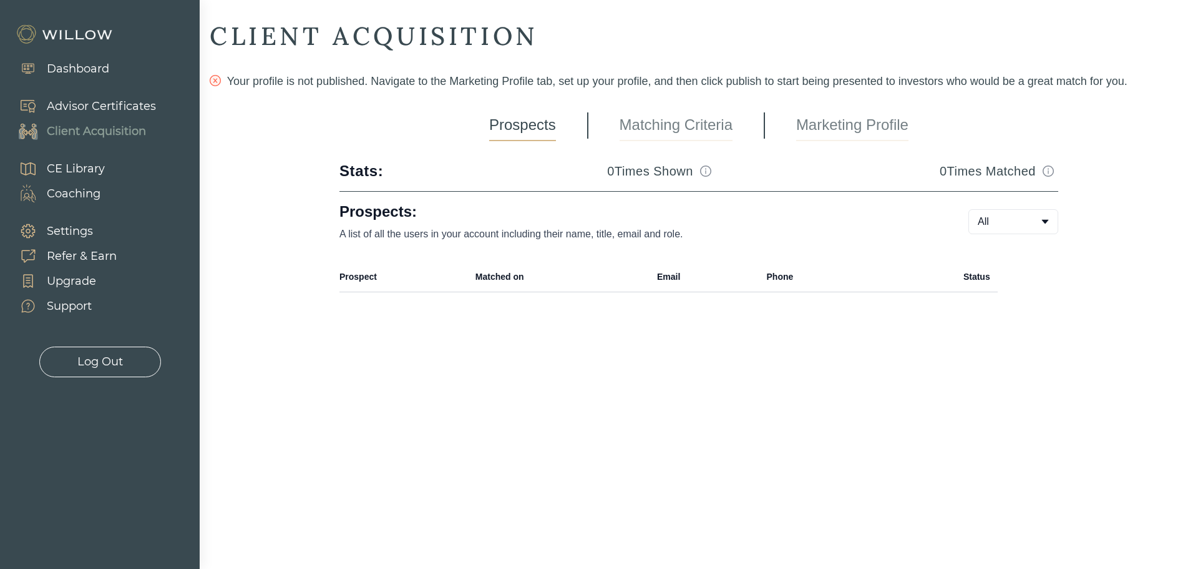
click at [80, 189] on div "Coaching" at bounding box center [74, 193] width 54 height 17
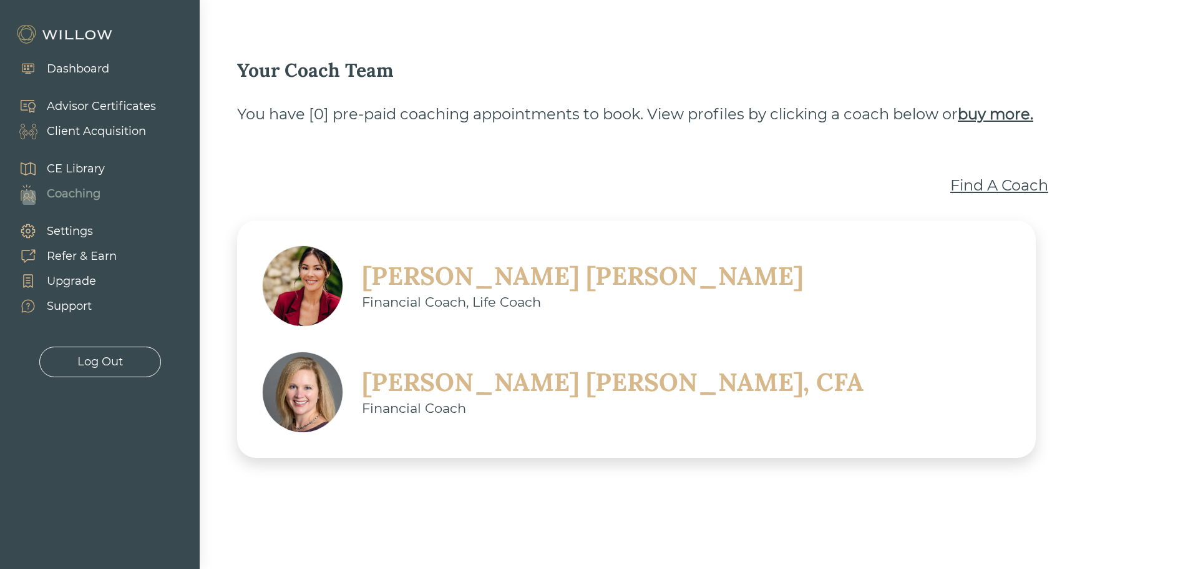
click at [81, 227] on div "Settings" at bounding box center [70, 231] width 46 height 17
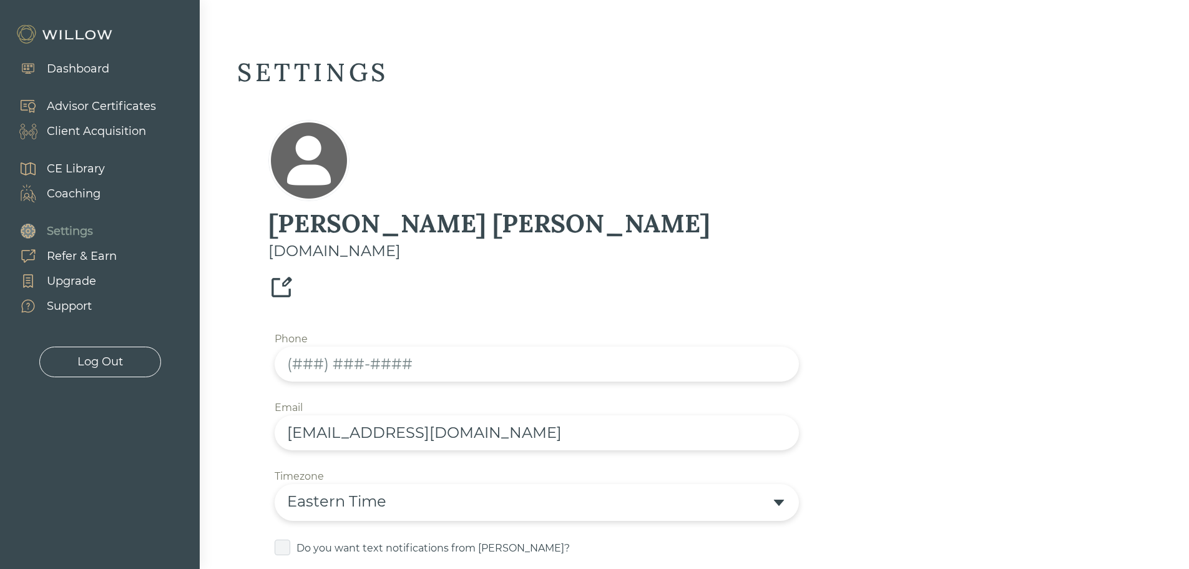
click at [72, 104] on div "Advisor Certificates" at bounding box center [101, 106] width 109 height 17
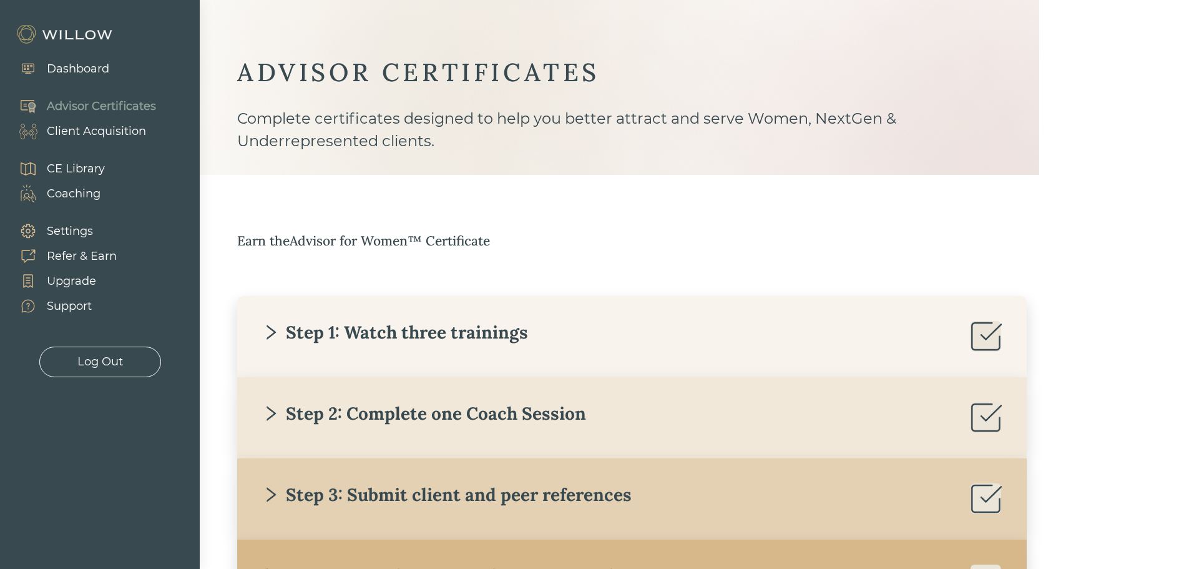
click at [73, 168] on div "CE Library" at bounding box center [76, 168] width 58 height 17
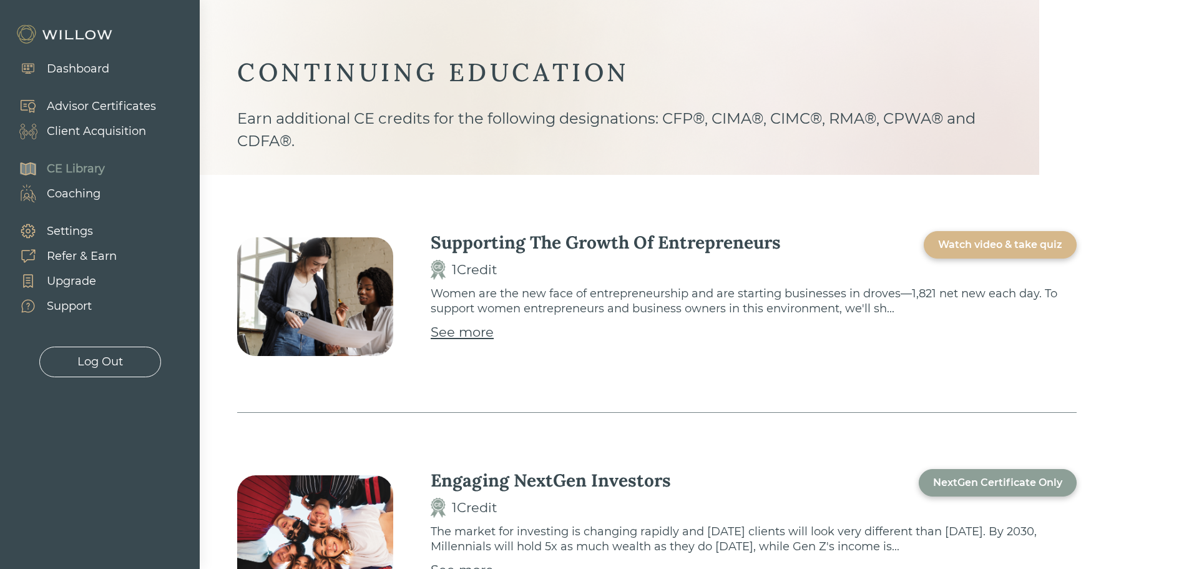
click at [1000, 250] on div "Watch video & take quiz" at bounding box center [1000, 244] width 124 height 15
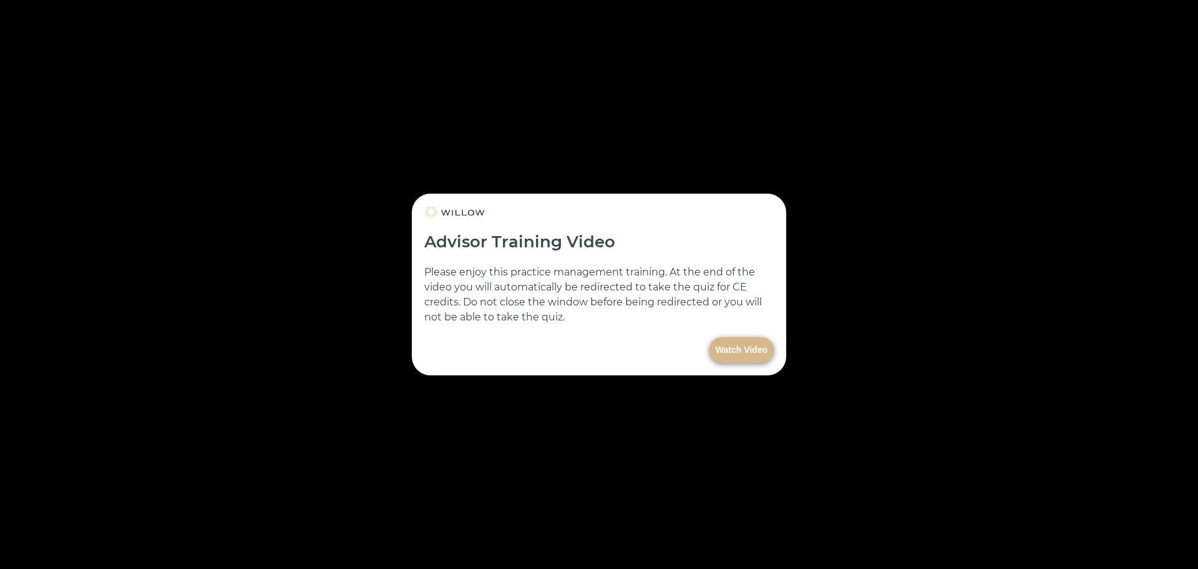
click at [735, 349] on button "Watch Video" at bounding box center [742, 350] width 64 height 26
